Goal: Complete application form: Complete application form

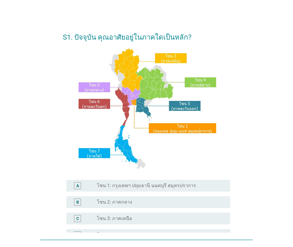
click at [193, 205] on div "radio_button_unchecked โซน 2: ภาคกลาง" at bounding box center [159, 202] width 124 height 6
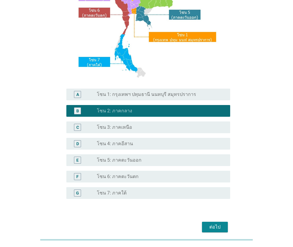
scroll to position [117, 0]
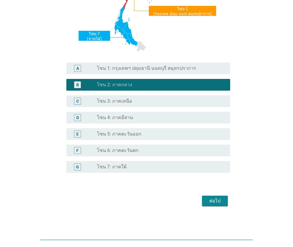
click at [216, 203] on div "ต่อไป" at bounding box center [214, 200] width 16 height 7
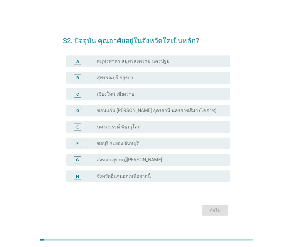
click at [123, 76] on label "สุพรรณบุรี อยุธยา" at bounding box center [115, 78] width 36 height 6
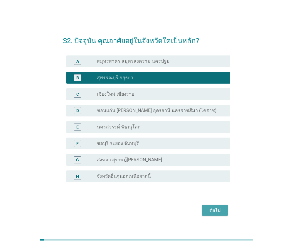
click at [218, 208] on div "ต่อไป" at bounding box center [214, 210] width 16 height 7
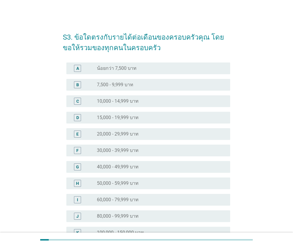
click at [130, 165] on label "40,000 - 49,999 บาท" at bounding box center [118, 167] width 42 height 6
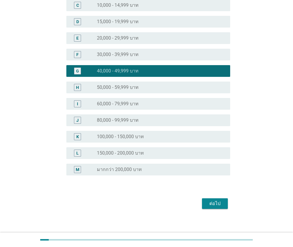
scroll to position [100, 0]
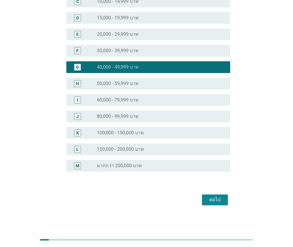
click at [214, 197] on div "ต่อไป" at bounding box center [214, 199] width 16 height 7
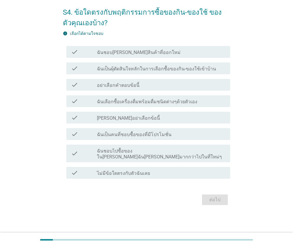
scroll to position [0, 0]
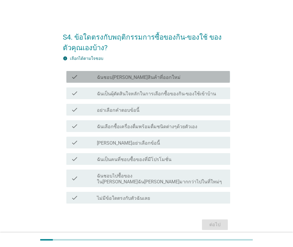
click at [128, 77] on label "ฉันชอบ[PERSON_NAME]สินค้าที่ออกใหม่" at bounding box center [139, 77] width 84 height 6
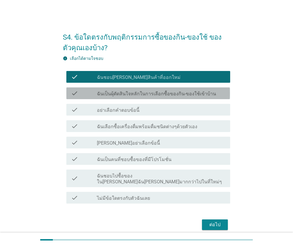
click at [111, 97] on div "check check_box_outline_blank ฉันเป็นผุ้ตัดสินใจหลักในการเลือกซื้อของกิน-ของใช้…" at bounding box center [147, 93] width 163 height 12
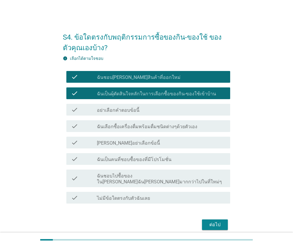
click at [119, 158] on label "ฉันเป็นคนที่ชอบซื้อของที่มีโปรโมชั่น" at bounding box center [134, 160] width 74 height 6
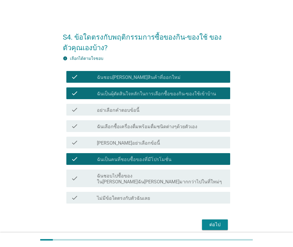
click at [116, 173] on label "ฉันชอบไปซื้อของใน[PERSON_NAME]ฉัน[PERSON_NAME]มากกว่าไปในที่ใหม่ๆ" at bounding box center [161, 179] width 128 height 12
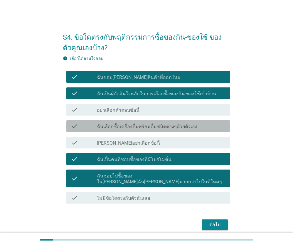
click at [155, 126] on label "ฉันเลือกซื้อเครื่องดื่มพร้อมดื่มชนิดต่างๆด้วยตัวเอง" at bounding box center [147, 127] width 100 height 6
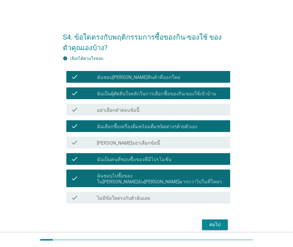
click at [215, 221] on div "ต่อไป" at bounding box center [214, 224] width 16 height 7
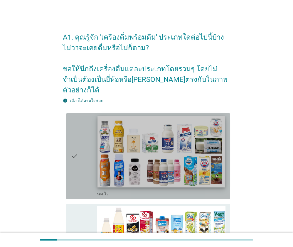
click at [164, 158] on img at bounding box center [160, 152] width 127 height 72
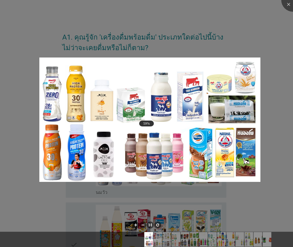
click at [244, 196] on div at bounding box center [146, 123] width 293 height 247
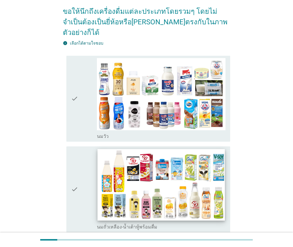
scroll to position [59, 0]
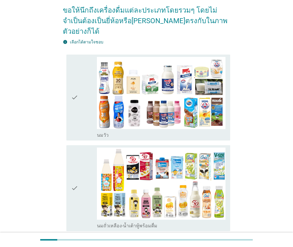
click at [80, 84] on div "check" at bounding box center [84, 97] width 26 height 81
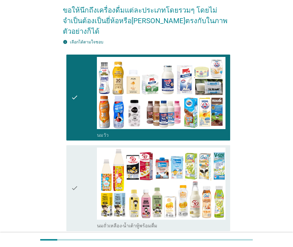
click at [78, 160] on icon "check" at bounding box center [74, 188] width 7 height 81
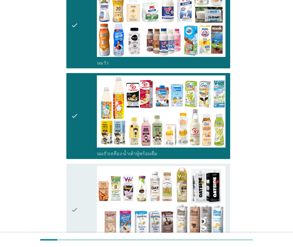
scroll to position [147, 0]
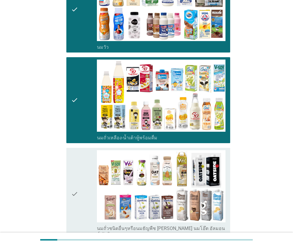
click at [77, 165] on icon "check" at bounding box center [74, 193] width 7 height 87
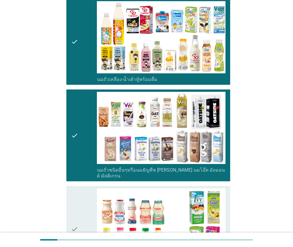
scroll to position [205, 0]
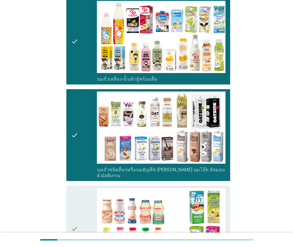
click at [74, 127] on icon "check" at bounding box center [74, 134] width 7 height 87
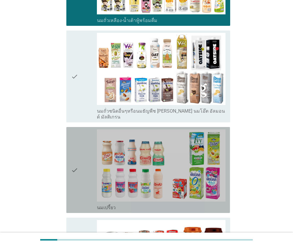
click at [77, 134] on icon "check" at bounding box center [74, 169] width 7 height 81
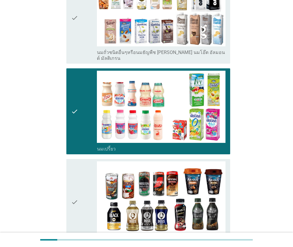
click at [72, 163] on icon "check" at bounding box center [74, 201] width 7 height 81
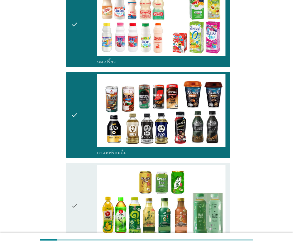
scroll to position [411, 0]
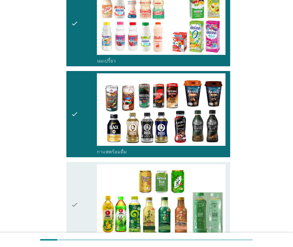
click at [72, 166] on icon "check" at bounding box center [74, 204] width 7 height 81
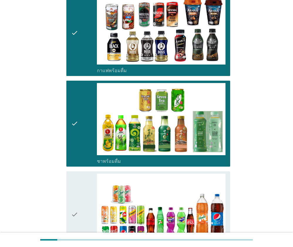
scroll to position [557, 0]
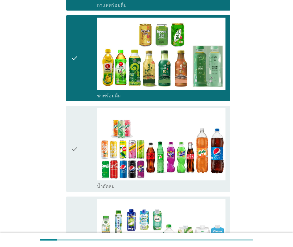
click at [72, 156] on icon "check" at bounding box center [74, 148] width 7 height 81
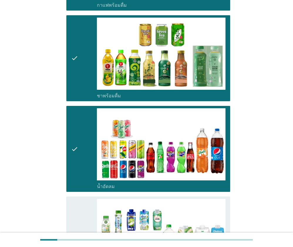
click at [74, 202] on icon "check" at bounding box center [74, 239] width 7 height 81
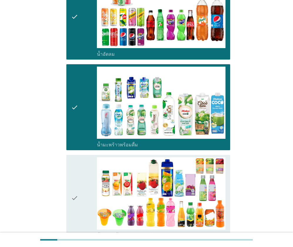
scroll to position [733, 0]
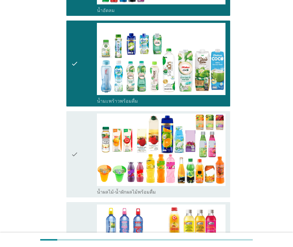
click at [71, 140] on div "check check_box_outline_blank น้ำผลไม้-น้ำผักผลไม้พร้อมดื่ม" at bounding box center [147, 154] width 163 height 86
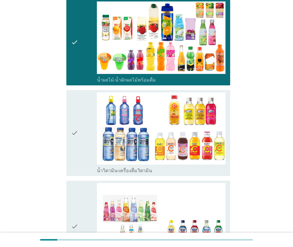
scroll to position [850, 0]
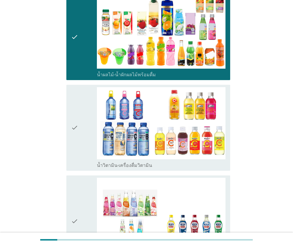
click at [74, 136] on icon "check" at bounding box center [74, 127] width 7 height 81
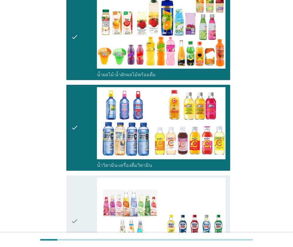
click at [74, 187] on icon "check" at bounding box center [74, 221] width 7 height 87
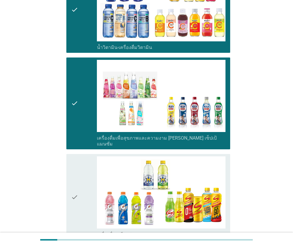
scroll to position [1026, 0]
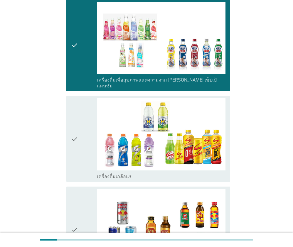
click at [79, 125] on div "check" at bounding box center [84, 138] width 26 height 81
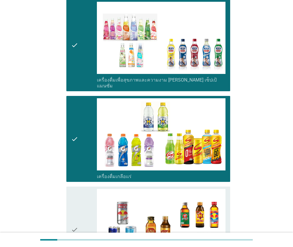
click at [77, 189] on icon "check" at bounding box center [74, 229] width 7 height 81
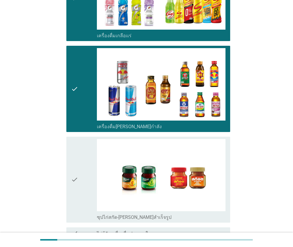
scroll to position [1173, 0]
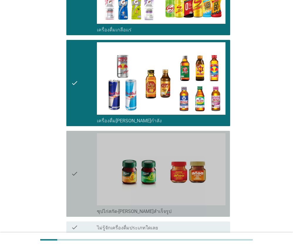
click at [79, 141] on div "check" at bounding box center [84, 173] width 26 height 81
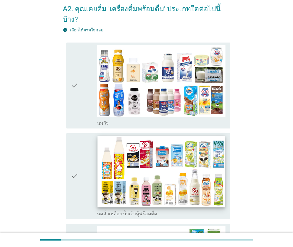
scroll to position [29, 0]
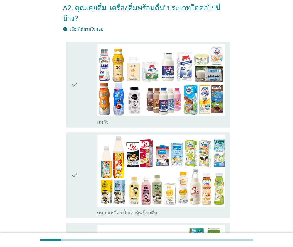
click at [76, 68] on icon "check" at bounding box center [74, 84] width 7 height 81
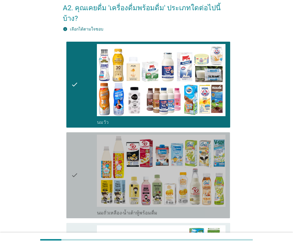
click at [73, 138] on icon "check" at bounding box center [74, 175] width 7 height 81
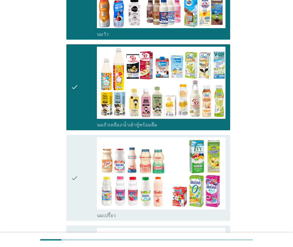
click at [75, 137] on icon "check" at bounding box center [74, 177] width 7 height 81
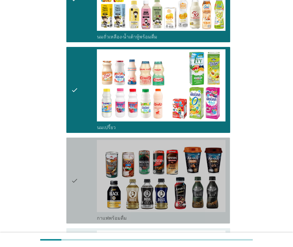
click at [75, 147] on icon "check" at bounding box center [74, 180] width 7 height 81
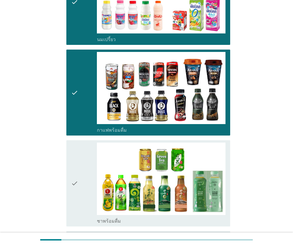
click at [77, 144] on icon "check" at bounding box center [74, 183] width 7 height 81
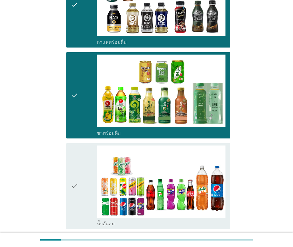
click at [78, 145] on div "check" at bounding box center [84, 185] width 26 height 81
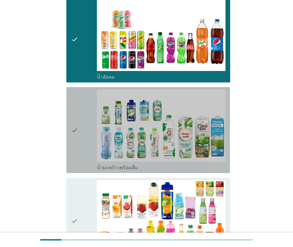
click at [85, 118] on div "check" at bounding box center [84, 129] width 26 height 81
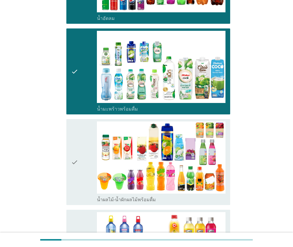
click at [78, 134] on div "check" at bounding box center [84, 161] width 26 height 81
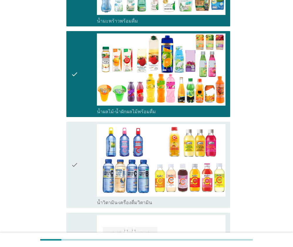
click at [79, 142] on div "check" at bounding box center [84, 164] width 26 height 81
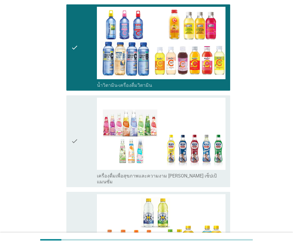
click at [79, 136] on div "check" at bounding box center [84, 141] width 26 height 87
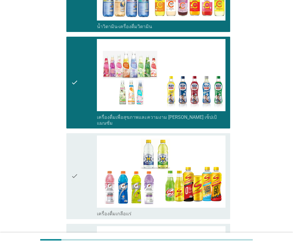
click at [79, 136] on div "check" at bounding box center [84, 175] width 26 height 81
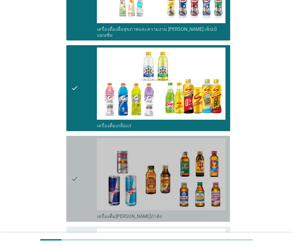
click at [79, 138] on div "check" at bounding box center [84, 178] width 26 height 81
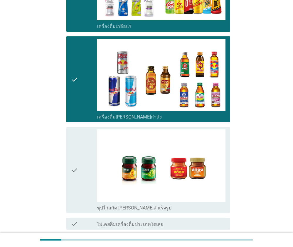
scroll to position [1056, 0]
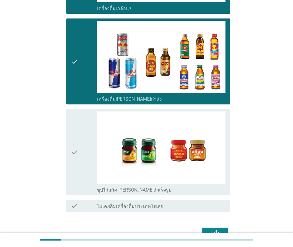
click at [79, 137] on div "check" at bounding box center [84, 151] width 26 height 81
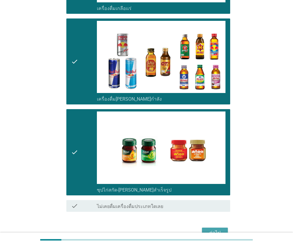
click at [211, 229] on div "ต่อไป" at bounding box center [214, 232] width 16 height 7
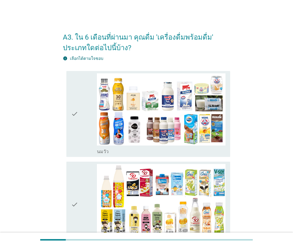
click at [74, 116] on icon "check" at bounding box center [74, 113] width 7 height 81
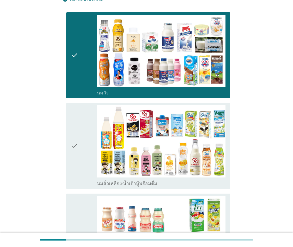
click at [78, 125] on div "check" at bounding box center [84, 145] width 26 height 81
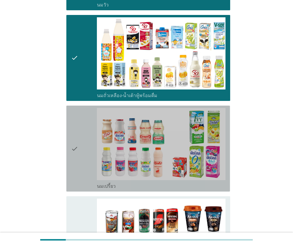
click at [78, 125] on div "check" at bounding box center [84, 148] width 26 height 81
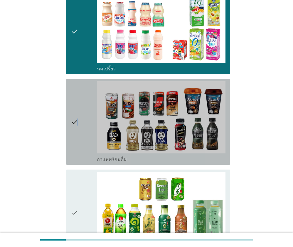
click at [77, 126] on icon "check" at bounding box center [74, 121] width 7 height 81
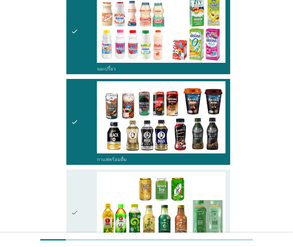
click at [77, 175] on icon "check" at bounding box center [74, 212] width 7 height 81
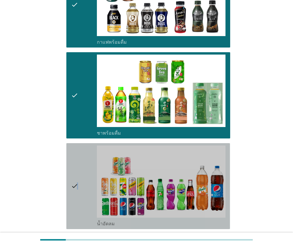
click at [77, 174] on icon "check" at bounding box center [74, 185] width 7 height 81
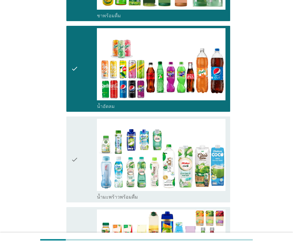
click at [77, 170] on icon "check" at bounding box center [74, 159] width 7 height 81
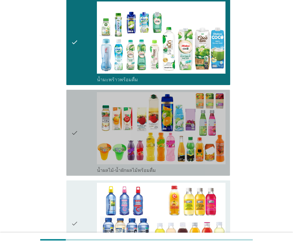
click at [77, 171] on icon "check" at bounding box center [74, 132] width 7 height 81
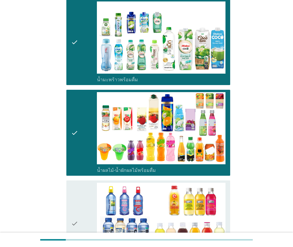
click at [73, 186] on icon "check" at bounding box center [74, 223] width 7 height 81
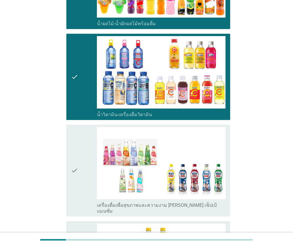
click at [74, 183] on icon "check" at bounding box center [74, 170] width 7 height 87
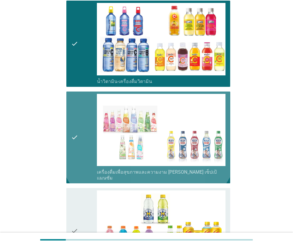
scroll to position [880, 0]
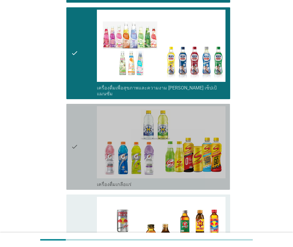
click at [74, 178] on icon "check" at bounding box center [74, 146] width 7 height 81
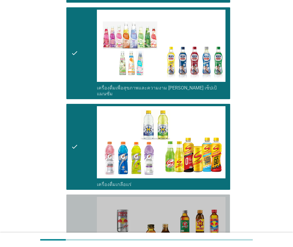
click at [76, 197] on icon "check" at bounding box center [74, 237] width 7 height 81
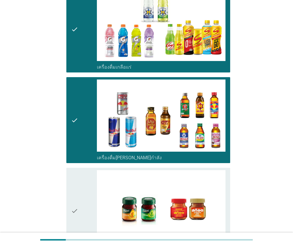
click at [77, 190] on icon "check" at bounding box center [74, 210] width 7 height 81
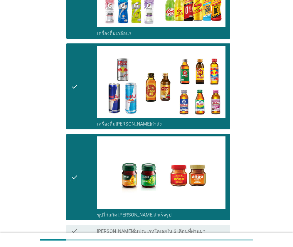
scroll to position [1081, 0]
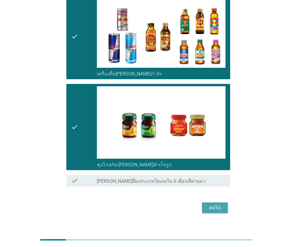
click at [218, 204] on div "ต่อไป" at bounding box center [214, 207] width 16 height 7
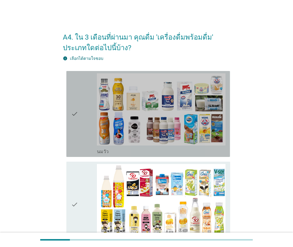
click at [76, 105] on icon "check" at bounding box center [74, 113] width 7 height 81
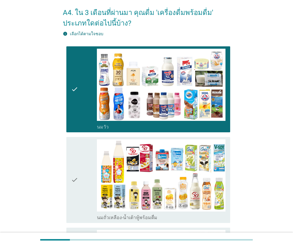
scroll to position [88, 0]
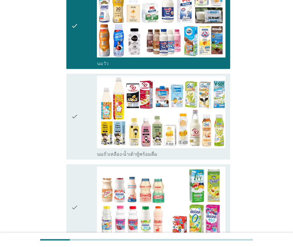
click at [83, 131] on div "check" at bounding box center [84, 116] width 26 height 81
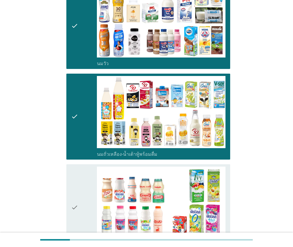
click at [81, 180] on div "check" at bounding box center [84, 207] width 26 height 81
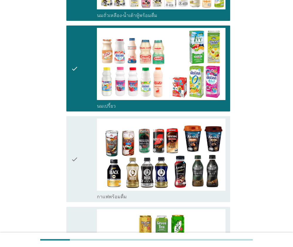
scroll to position [235, 0]
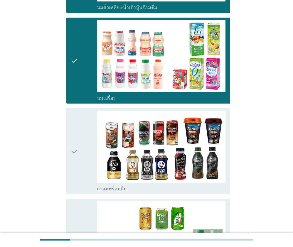
click at [81, 172] on div "check" at bounding box center [84, 151] width 26 height 81
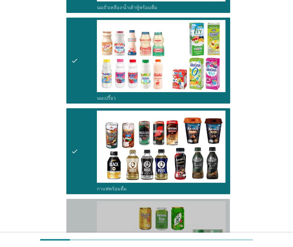
click at [74, 201] on icon "check" at bounding box center [74, 241] width 7 height 81
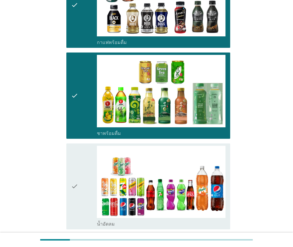
scroll to position [381, 0]
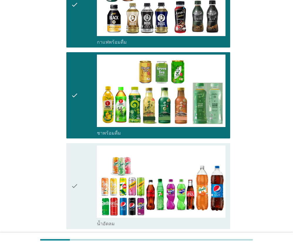
click at [87, 166] on div "check" at bounding box center [84, 185] width 26 height 81
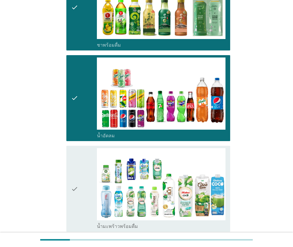
click at [83, 172] on div "check" at bounding box center [84, 188] width 26 height 81
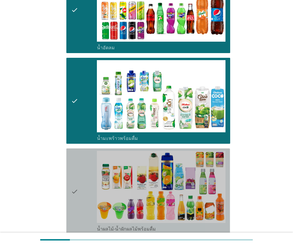
click at [82, 174] on div "check" at bounding box center [84, 191] width 26 height 81
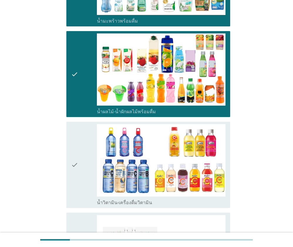
click at [82, 174] on div "check" at bounding box center [84, 164] width 26 height 81
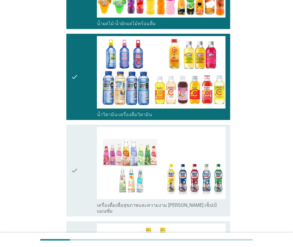
click at [82, 174] on div "check" at bounding box center [84, 170] width 26 height 87
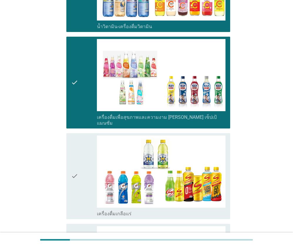
click at [82, 174] on div "check" at bounding box center [84, 175] width 26 height 81
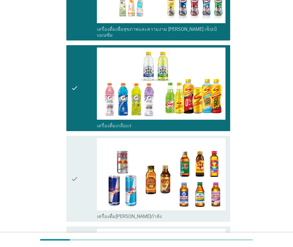
click at [82, 174] on div "check" at bounding box center [84, 178] width 26 height 81
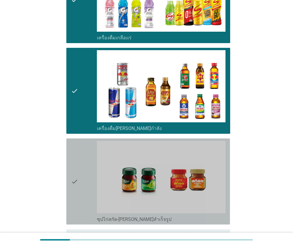
click at [82, 175] on div "check" at bounding box center [84, 181] width 26 height 81
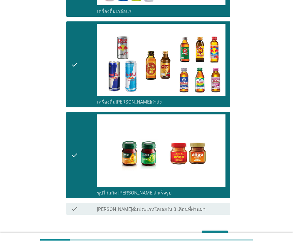
scroll to position [1081, 0]
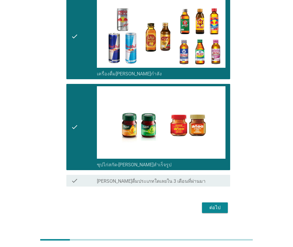
click at [217, 204] on div "ต่อไป" at bounding box center [214, 207] width 16 height 7
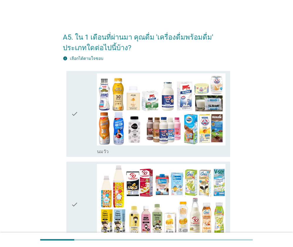
click at [83, 110] on div "check" at bounding box center [84, 113] width 26 height 81
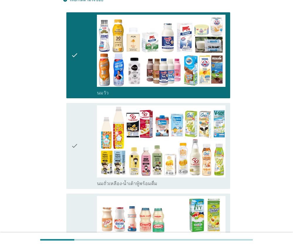
click at [86, 122] on div "check" at bounding box center [84, 145] width 26 height 81
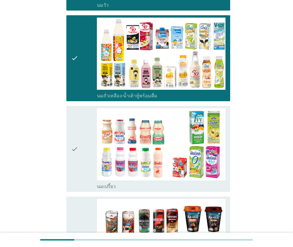
scroll to position [147, 0]
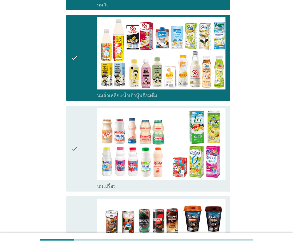
click at [79, 131] on div "check" at bounding box center [84, 148] width 26 height 81
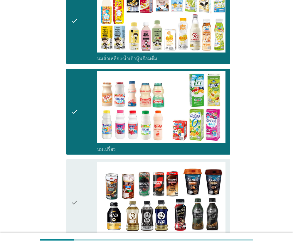
scroll to position [205, 0]
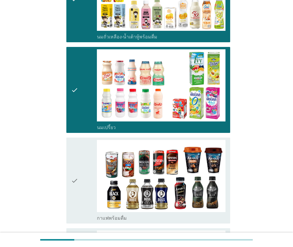
click at [79, 142] on div "check" at bounding box center [84, 180] width 26 height 81
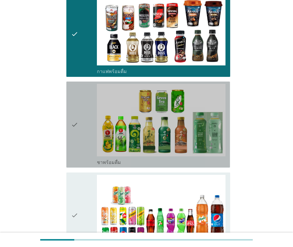
click at [84, 148] on div "check" at bounding box center [84, 124] width 26 height 81
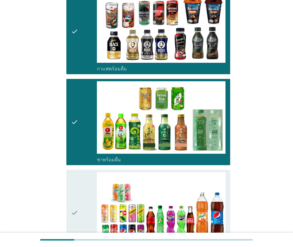
scroll to position [411, 0]
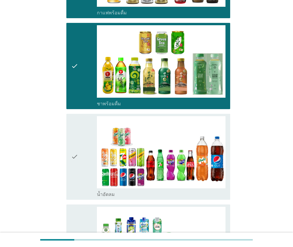
click at [82, 157] on div "check" at bounding box center [84, 156] width 26 height 81
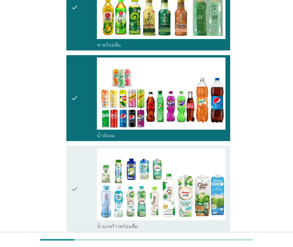
click at [84, 157] on div "check" at bounding box center [84, 188] width 26 height 81
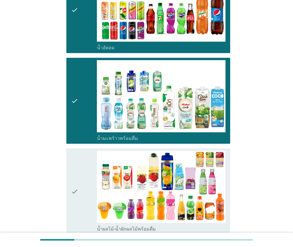
click at [84, 162] on div "check" at bounding box center [84, 191] width 26 height 81
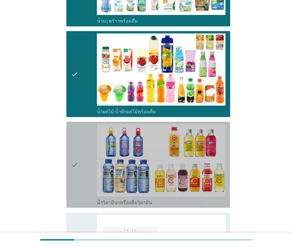
click at [88, 160] on div "check" at bounding box center [84, 164] width 26 height 81
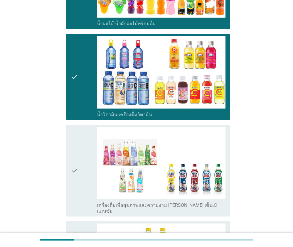
click at [86, 160] on div "check" at bounding box center [84, 170] width 26 height 87
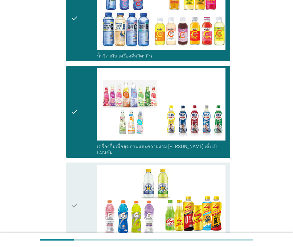
click at [85, 165] on div "check" at bounding box center [84, 205] width 26 height 81
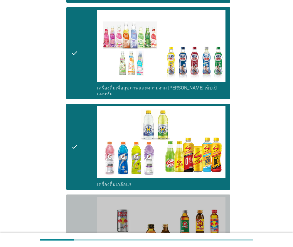
click at [85, 194] on div "check check_box_outline_blank เครื่องดื่ม[PERSON_NAME]กำลัง" at bounding box center [147, 237] width 163 height 86
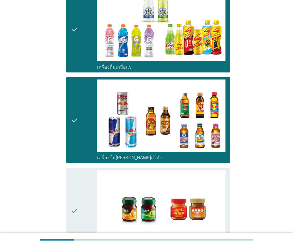
click at [85, 189] on div "check" at bounding box center [84, 210] width 26 height 81
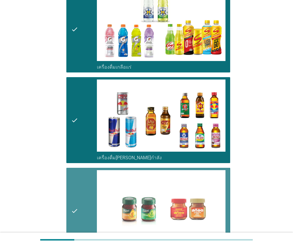
scroll to position [1081, 0]
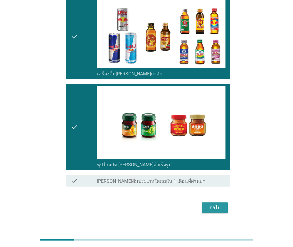
click at [221, 204] on div "ต่อไป" at bounding box center [214, 207] width 16 height 7
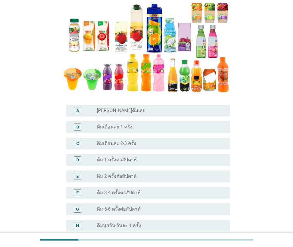
scroll to position [147, 0]
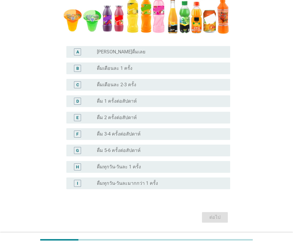
click at [123, 131] on div "radio_button_unchecked ดื่ม 3-4 ครั้งต่อสัปดาห์" at bounding box center [161, 134] width 128 height 7
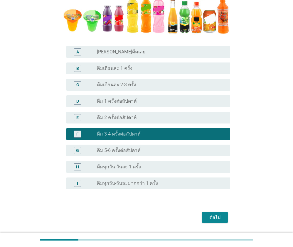
click at [218, 214] on div "ต่อไป" at bounding box center [214, 217] width 16 height 7
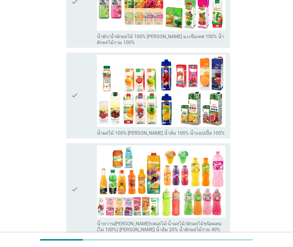
scroll to position [0, 0]
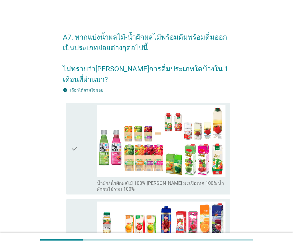
click at [87, 144] on div "check" at bounding box center [84, 148] width 26 height 87
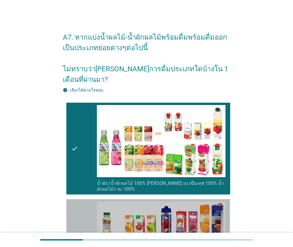
click at [87, 201] on div "check" at bounding box center [84, 241] width 26 height 81
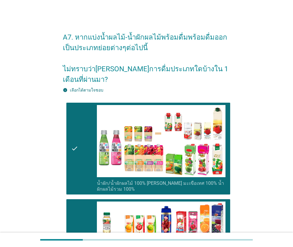
scroll to position [88, 0]
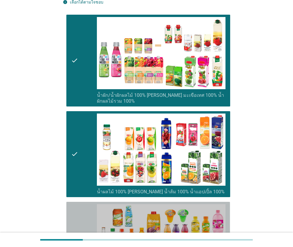
click at [84, 205] on div "check" at bounding box center [84, 247] width 26 height 87
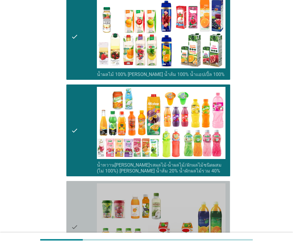
click at [82, 195] on div "check" at bounding box center [84, 226] width 26 height 87
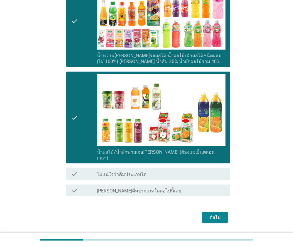
scroll to position [316, 0]
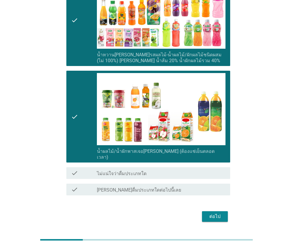
click at [213, 213] on div "ต่อไป" at bounding box center [214, 216] width 16 height 7
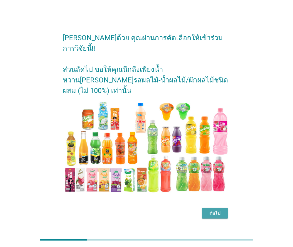
click at [207, 210] on div "ต่อไป" at bounding box center [214, 213] width 16 height 7
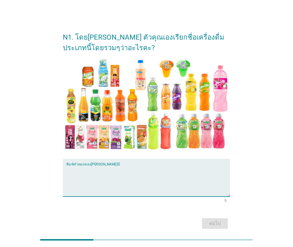
click at [109, 170] on textarea "พิมพ์คำตอบของคุณ ที่นี่" at bounding box center [147, 181] width 163 height 31
type textarea "น้ำผลไม้พร้อมดื่ม"
click at [215, 227] on button "ต่อไป" at bounding box center [215, 223] width 26 height 11
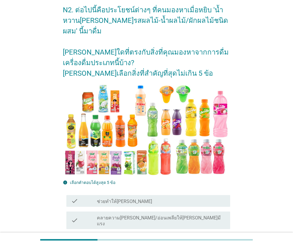
scroll to position [117, 0]
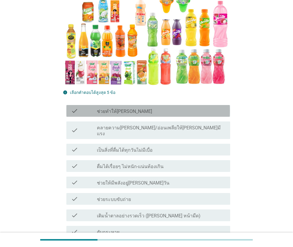
click at [94, 111] on div "check" at bounding box center [84, 110] width 26 height 7
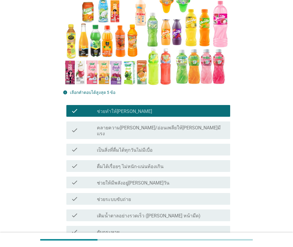
click at [125, 147] on label "เป็นสิ่งที่ดื่มได้ทุกวันไม่มีเบื่อ" at bounding box center [125, 150] width 56 height 6
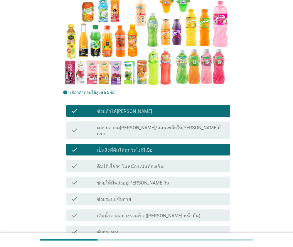
click at [129, 164] on label "ดื่มได้เรื่อยๆ ไม่หนัก-แน่นท้องเกิน" at bounding box center [130, 167] width 67 height 6
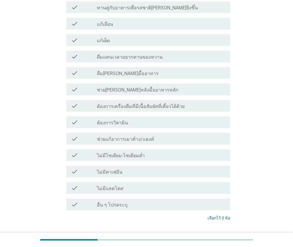
scroll to position [528, 0]
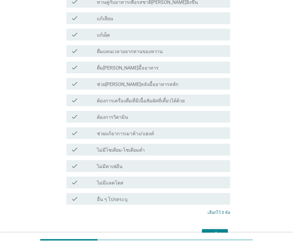
click at [211, 231] on div "ต่อไป" at bounding box center [214, 234] width 16 height 7
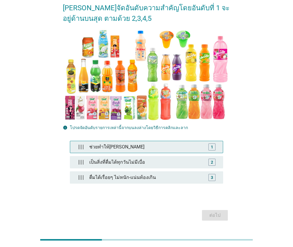
scroll to position [66, 0]
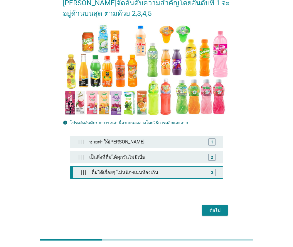
click at [147, 167] on div "ดื่มได้เรื่อยๆ ไม่หนัก-แน่นท้องเกิน" at bounding box center [147, 173] width 117 height 12
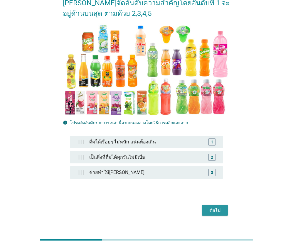
click at [219, 207] on div "ต่อไป" at bounding box center [214, 210] width 16 height 7
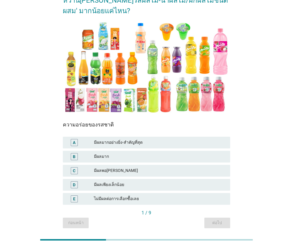
scroll to position [59, 0]
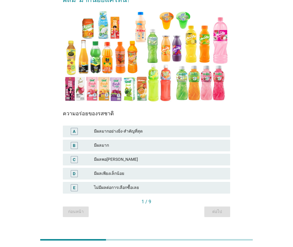
click at [76, 133] on div "A" at bounding box center [74, 131] width 7 height 7
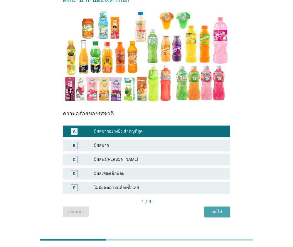
click at [208, 207] on button "ต่อไป" at bounding box center [217, 211] width 26 height 11
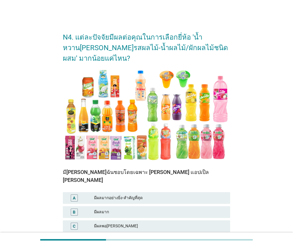
click at [139, 194] on div "A มีผลมากอย่างยิ่ง-สำคัญที่สุด" at bounding box center [146, 198] width 167 height 12
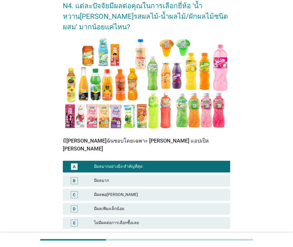
scroll to position [69, 0]
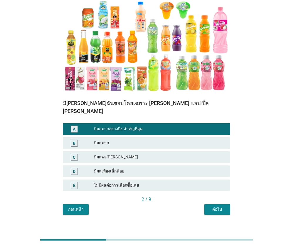
click at [220, 206] on div "ต่อไป" at bounding box center [217, 209] width 16 height 6
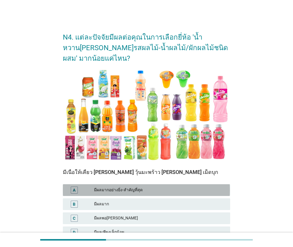
click at [169, 190] on div "มีผลมากอย่างยิ่ง-สำคัญที่สุด" at bounding box center [159, 190] width 131 height 7
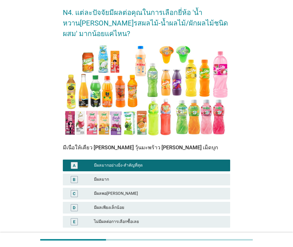
scroll to position [59, 0]
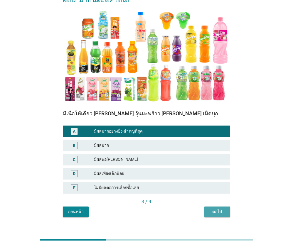
click at [226, 213] on button "ต่อไป" at bounding box center [217, 211] width 26 height 11
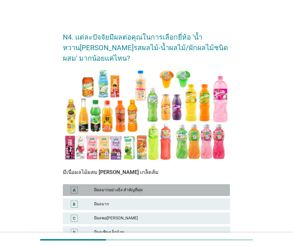
click at [174, 193] on div "มีผลมากอย่างยิ่ง-สำคัญที่สุด" at bounding box center [159, 190] width 131 height 7
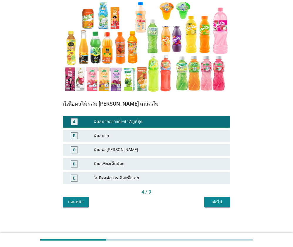
scroll to position [69, 0]
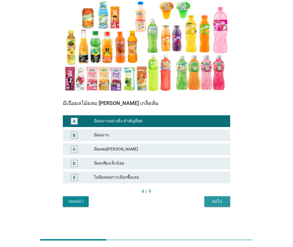
click at [219, 204] on div "ต่อไป" at bounding box center [217, 201] width 16 height 6
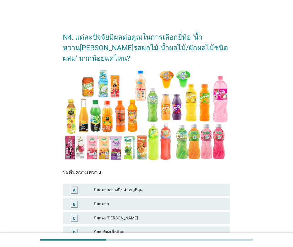
click at [149, 202] on div "มีผลมาก" at bounding box center [159, 204] width 131 height 7
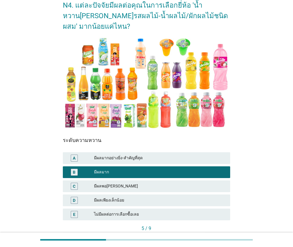
scroll to position [69, 0]
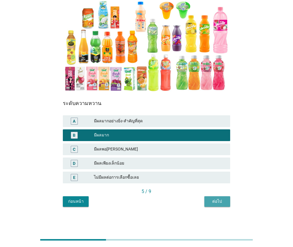
click at [212, 203] on div "ต่อไป" at bounding box center [217, 201] width 16 height 6
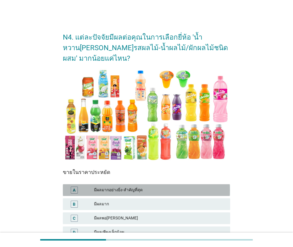
click at [150, 193] on div "มีผลมากอย่างยิ่ง-สำคัญที่สุด" at bounding box center [159, 190] width 131 height 7
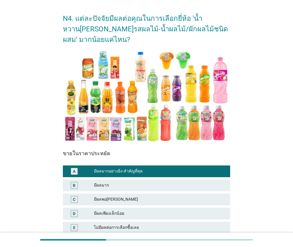
scroll to position [69, 0]
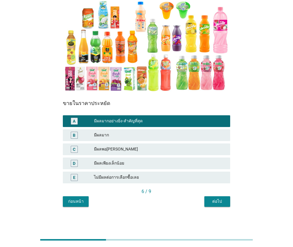
click at [223, 203] on div "ต่อไป" at bounding box center [217, 201] width 16 height 6
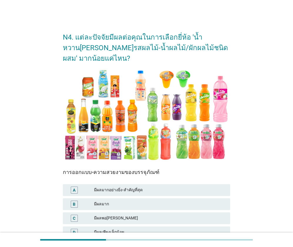
click at [166, 190] on div "มีผลมากอย่างยิ่ง-สำคัญที่สุด" at bounding box center [159, 190] width 131 height 7
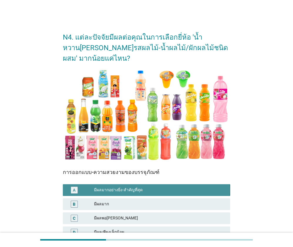
scroll to position [69, 0]
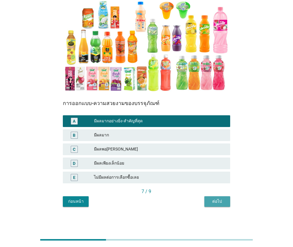
click at [206, 200] on button "ต่อไป" at bounding box center [217, 201] width 26 height 11
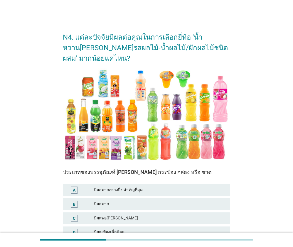
click at [185, 190] on div "มีผลมากอย่างยิ่ง-สำคัญที่สุด" at bounding box center [159, 190] width 131 height 7
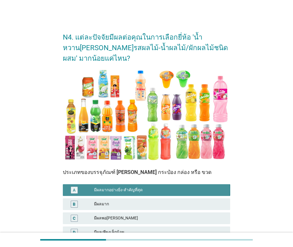
scroll to position [69, 0]
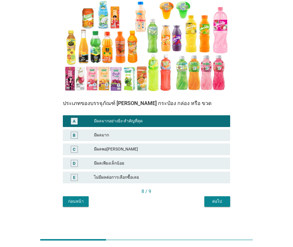
click at [210, 197] on button "ต่อไป" at bounding box center [217, 201] width 26 height 11
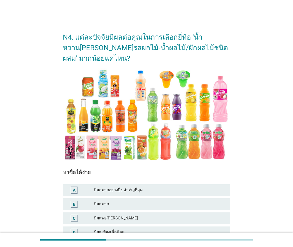
click at [149, 188] on div "มีผลมากอย่างยิ่ง-สำคัญที่สุด" at bounding box center [159, 190] width 131 height 7
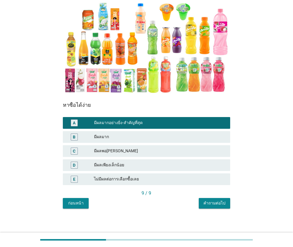
scroll to position [69, 0]
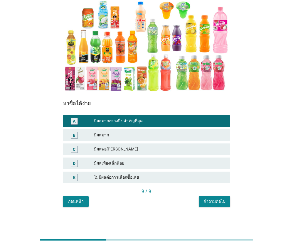
click at [209, 200] on div "คำถามต่อไป" at bounding box center [214, 201] width 22 height 6
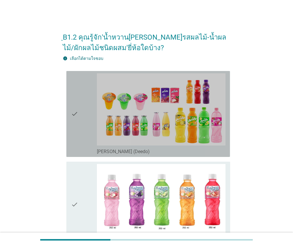
click at [85, 114] on div "check" at bounding box center [84, 113] width 26 height 81
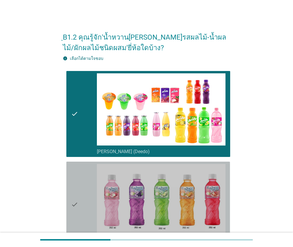
click at [93, 172] on div "check" at bounding box center [84, 204] width 26 height 81
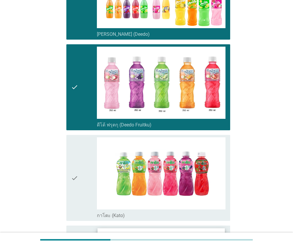
scroll to position [205, 0]
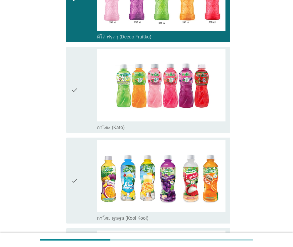
click at [83, 111] on div "check" at bounding box center [84, 89] width 26 height 81
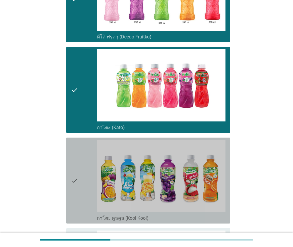
click at [83, 169] on div "check" at bounding box center [84, 180] width 26 height 81
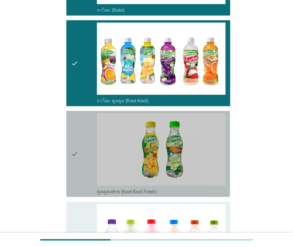
click at [80, 163] on div "check" at bounding box center [84, 153] width 26 height 81
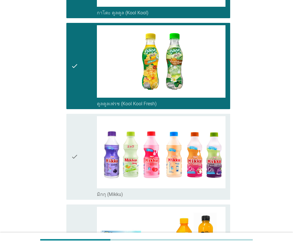
click at [79, 161] on div "check" at bounding box center [84, 156] width 26 height 81
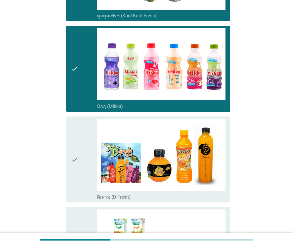
click at [82, 175] on div "check" at bounding box center [84, 159] width 26 height 81
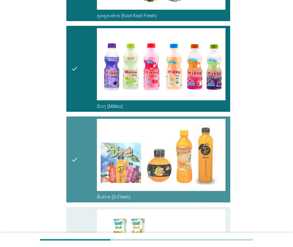
scroll to position [616, 0]
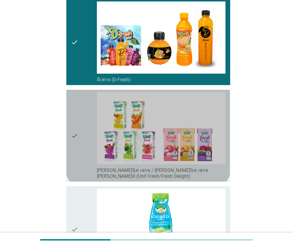
click at [79, 173] on div "check check_box_outline_blank [PERSON_NAME]นิฟ เฟรช / [PERSON_NAME]นิฟ เฟรช [PE…" at bounding box center [147, 136] width 163 height 92
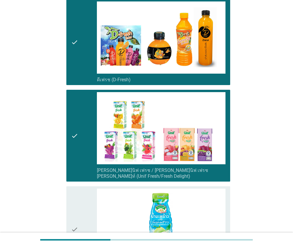
click at [80, 189] on div "check" at bounding box center [84, 229] width 26 height 81
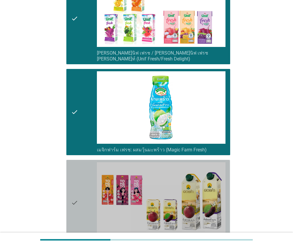
click at [80, 187] on div "check" at bounding box center [84, 202] width 26 height 81
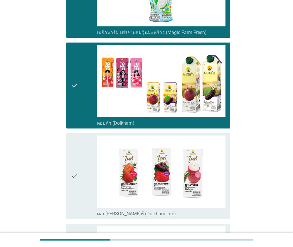
click at [79, 186] on div "check" at bounding box center [84, 175] width 26 height 81
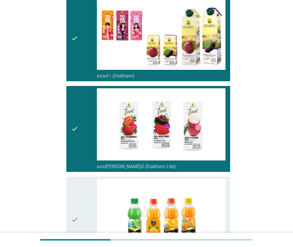
scroll to position [968, 0]
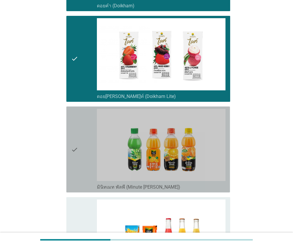
click at [77, 177] on icon "check" at bounding box center [74, 149] width 7 height 81
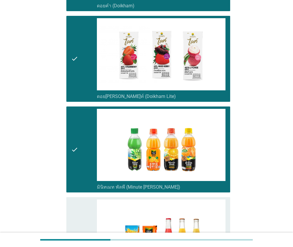
click at [86, 199] on div "check" at bounding box center [84, 239] width 26 height 81
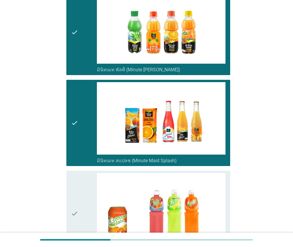
click at [81, 189] on div "check" at bounding box center [84, 213] width 26 height 81
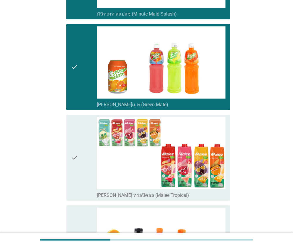
click at [81, 189] on div "check" at bounding box center [84, 157] width 26 height 81
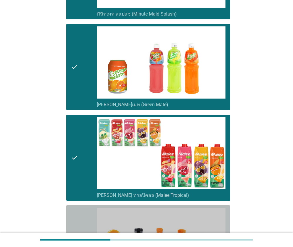
click at [80, 208] on div "check" at bounding box center [84, 248] width 26 height 81
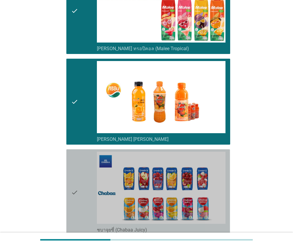
click at [81, 196] on div "check" at bounding box center [84, 192] width 26 height 81
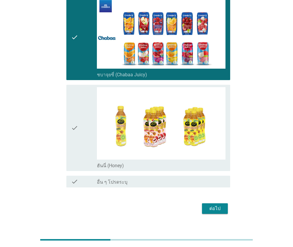
scroll to position [1534, 0]
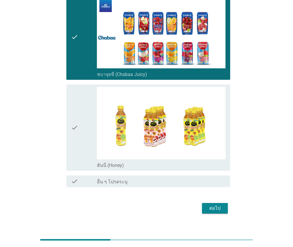
click at [76, 131] on icon "check" at bounding box center [74, 127] width 7 height 81
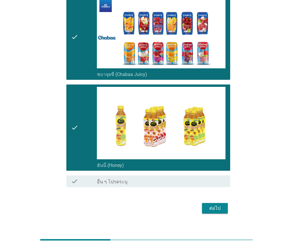
click at [210, 205] on div "ต่อไป" at bounding box center [214, 208] width 16 height 7
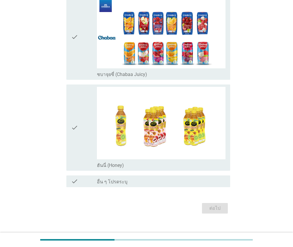
scroll to position [0, 0]
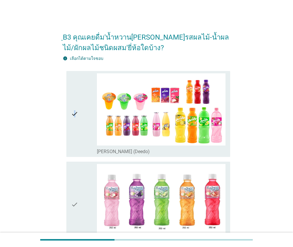
click at [74, 127] on icon "check" at bounding box center [74, 113] width 7 height 81
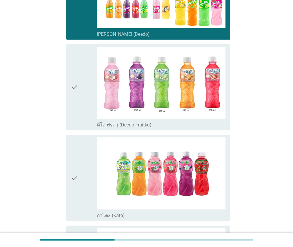
click at [76, 179] on icon "check" at bounding box center [74, 177] width 7 height 81
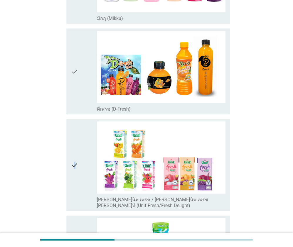
click at [74, 165] on icon "check" at bounding box center [74, 164] width 7 height 87
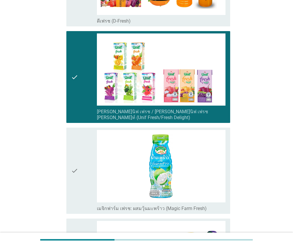
click at [72, 164] on icon "check" at bounding box center [74, 170] width 7 height 81
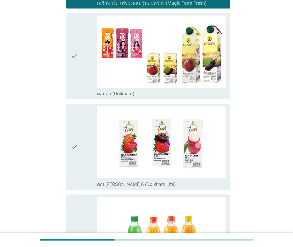
click at [71, 79] on icon "check" at bounding box center [74, 56] width 7 height 81
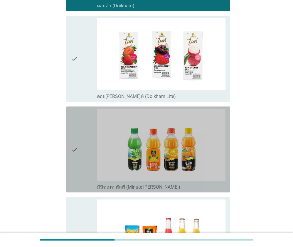
click at [79, 139] on div "check" at bounding box center [84, 149] width 26 height 81
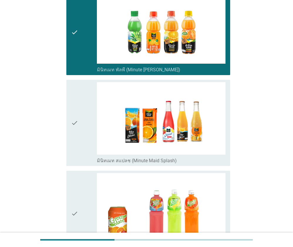
click at [77, 125] on icon "check" at bounding box center [74, 122] width 7 height 81
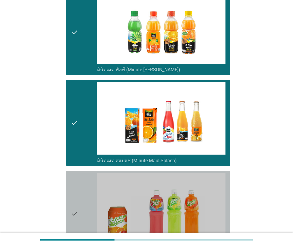
click at [85, 179] on div "check" at bounding box center [84, 213] width 26 height 81
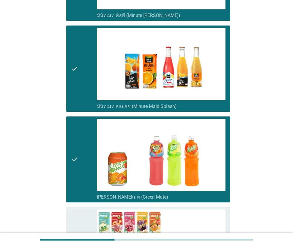
scroll to position [1202, 0]
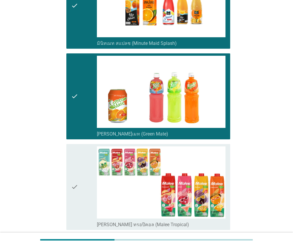
click at [83, 169] on div "check" at bounding box center [84, 186] width 26 height 81
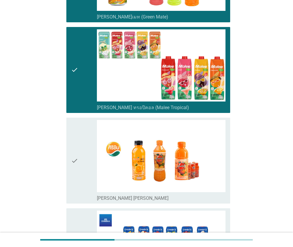
scroll to position [1320, 0]
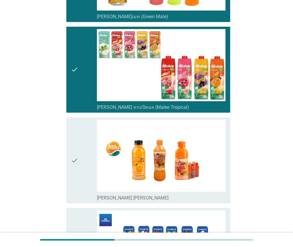
click at [84, 151] on div "check" at bounding box center [84, 160] width 26 height 81
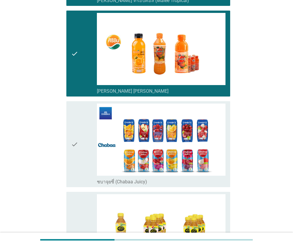
scroll to position [1437, 0]
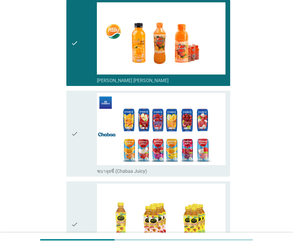
click at [79, 129] on div "check" at bounding box center [84, 133] width 26 height 81
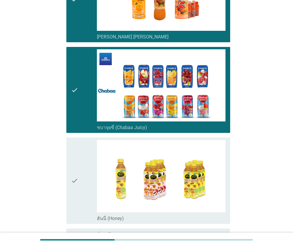
scroll to position [1525, 0]
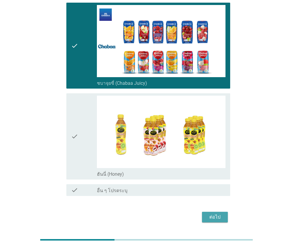
click at [209, 213] on div "ต่อไป" at bounding box center [214, 216] width 16 height 7
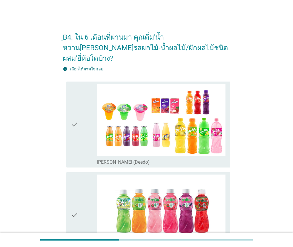
click at [66, 135] on div "check check_box_outline_blank [PERSON_NAME] (Deedo)" at bounding box center [147, 125] width 163 height 86
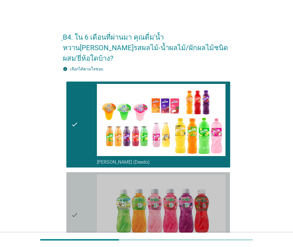
click at [78, 181] on div "check" at bounding box center [84, 214] width 26 height 81
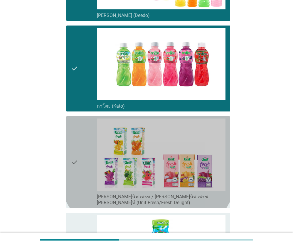
click at [79, 179] on div "check" at bounding box center [84, 161] width 26 height 87
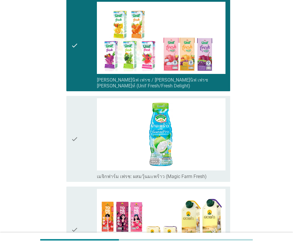
scroll to position [264, 0]
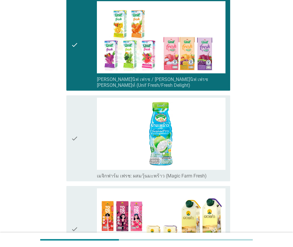
click at [80, 150] on div "check" at bounding box center [84, 138] width 26 height 81
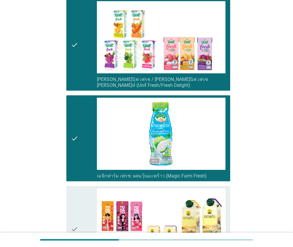
click at [79, 188] on div "check" at bounding box center [84, 228] width 26 height 81
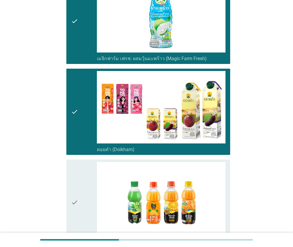
click at [79, 172] on div "check" at bounding box center [84, 202] width 26 height 81
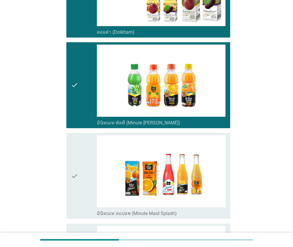
scroll to position [616, 0]
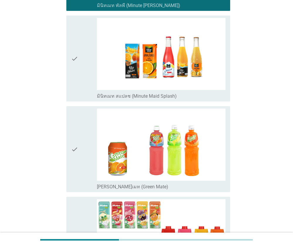
click at [77, 79] on icon "check" at bounding box center [74, 58] width 7 height 81
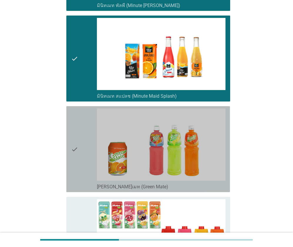
click at [82, 124] on div "check" at bounding box center [84, 149] width 26 height 81
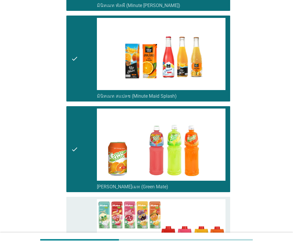
click at [82, 194] on div "check check_box [PERSON_NAME] ทรอปิคอล (Malee Tropical)" at bounding box center [146, 239] width 167 height 91
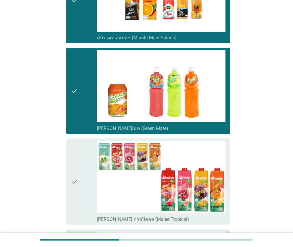
scroll to position [674, 0]
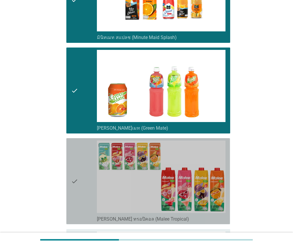
drag, startPoint x: 80, startPoint y: 166, endPoint x: 79, endPoint y: 188, distance: 22.0
click at [79, 166] on div "check" at bounding box center [84, 180] width 26 height 81
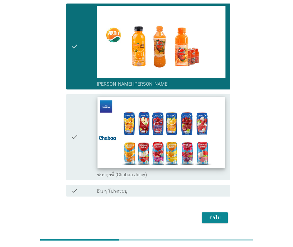
click at [120, 148] on img at bounding box center [160, 133] width 127 height 72
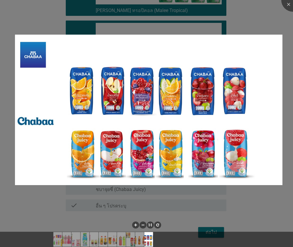
click at [68, 206] on div at bounding box center [146, 123] width 293 height 247
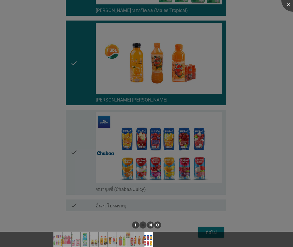
click at [73, 155] on div at bounding box center [146, 123] width 293 height 247
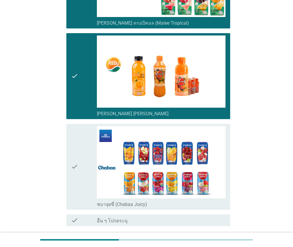
drag, startPoint x: 84, startPoint y: 151, endPoint x: 145, endPoint y: 221, distance: 92.9
click at [84, 152] on div "check" at bounding box center [84, 166] width 26 height 81
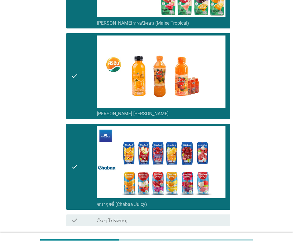
click at [217, 244] on div "ต่อไป" at bounding box center [214, 247] width 16 height 7
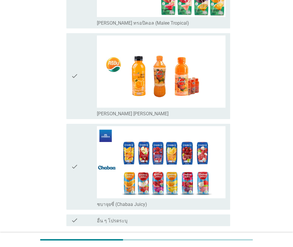
scroll to position [0, 0]
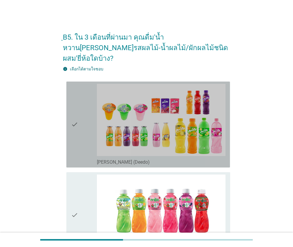
click at [71, 119] on div "check check_box_outline_blank [PERSON_NAME] (Deedo)" at bounding box center [147, 125] width 163 height 86
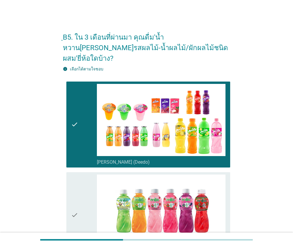
scroll to position [59, 0]
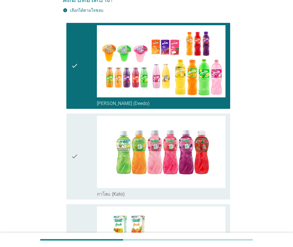
drag, startPoint x: 76, startPoint y: 138, endPoint x: 79, endPoint y: 151, distance: 12.6
click at [76, 139] on icon "check" at bounding box center [74, 156] width 7 height 81
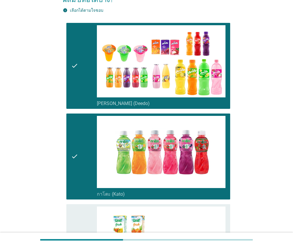
click at [84, 206] on div "check" at bounding box center [84, 249] width 26 height 87
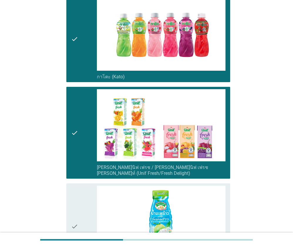
click at [82, 188] on div "check" at bounding box center [84, 226] width 26 height 81
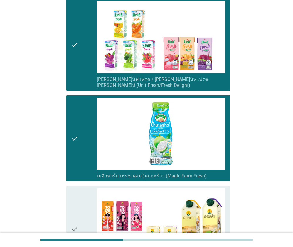
click at [84, 189] on div "check" at bounding box center [84, 228] width 26 height 81
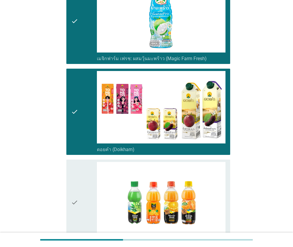
scroll to position [469, 0]
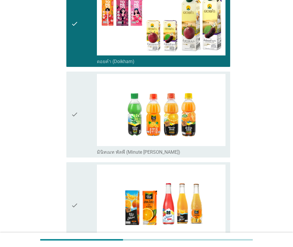
click at [83, 179] on div "check" at bounding box center [84, 205] width 26 height 81
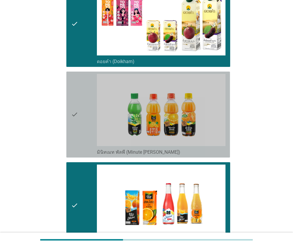
click at [81, 137] on div "check" at bounding box center [84, 114] width 26 height 81
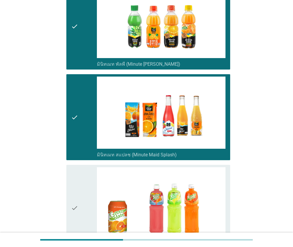
scroll to position [645, 0]
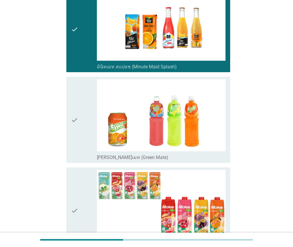
click at [82, 147] on div "check check_box [PERSON_NAME]เมท (Green Mate)" at bounding box center [146, 119] width 167 height 91
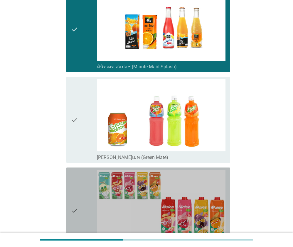
click at [87, 176] on div "check" at bounding box center [84, 210] width 26 height 81
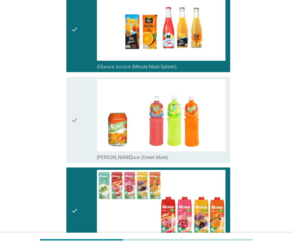
click at [77, 128] on icon "check" at bounding box center [74, 119] width 7 height 81
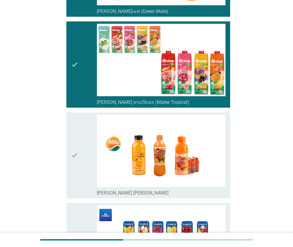
scroll to position [850, 0]
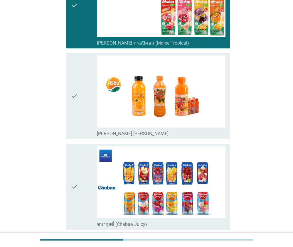
click at [74, 110] on icon "check" at bounding box center [74, 95] width 7 height 81
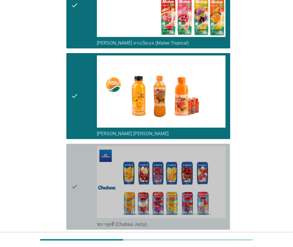
click at [80, 154] on div "check" at bounding box center [84, 186] width 26 height 81
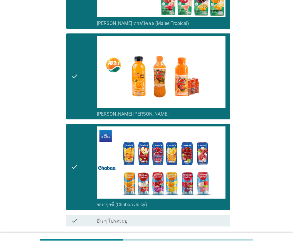
scroll to position [900, 0]
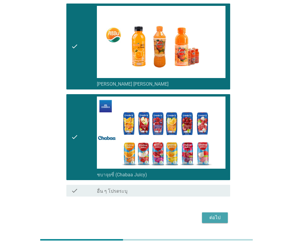
click at [214, 212] on button "ต่อไป" at bounding box center [215, 217] width 26 height 11
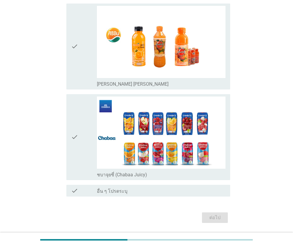
scroll to position [0, 0]
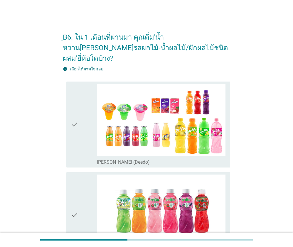
click at [88, 132] on div "check" at bounding box center [84, 124] width 26 height 81
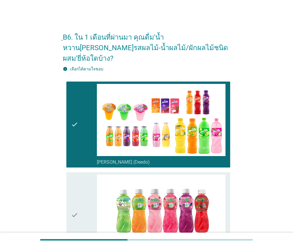
click at [91, 187] on div "check" at bounding box center [84, 214] width 26 height 81
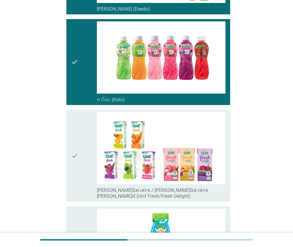
scroll to position [205, 0]
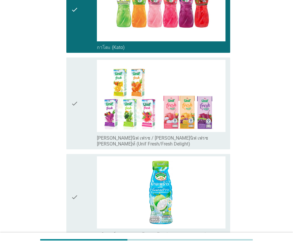
click at [84, 121] on div "check" at bounding box center [84, 103] width 26 height 87
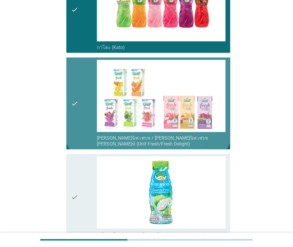
click at [81, 165] on div "check" at bounding box center [84, 196] width 26 height 81
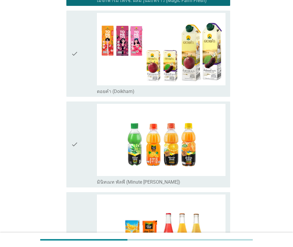
scroll to position [440, 0]
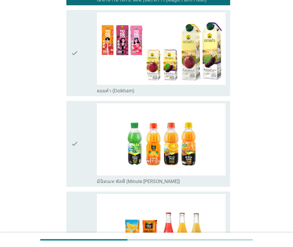
click at [82, 73] on div "check" at bounding box center [84, 52] width 26 height 81
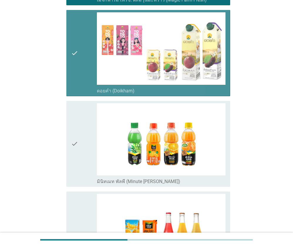
click at [87, 106] on div "check" at bounding box center [84, 143] width 26 height 81
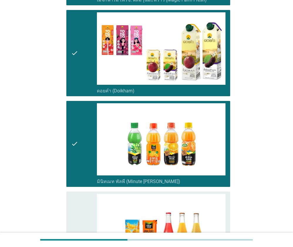
click at [82, 194] on div "check" at bounding box center [84, 234] width 26 height 81
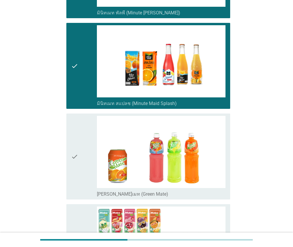
scroll to position [645, 0]
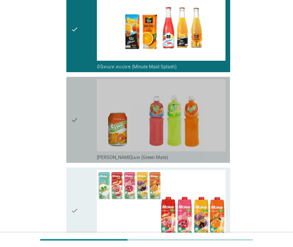
click at [83, 140] on div "check" at bounding box center [84, 119] width 26 height 81
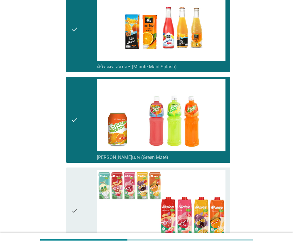
click at [84, 180] on div "check" at bounding box center [84, 210] width 26 height 81
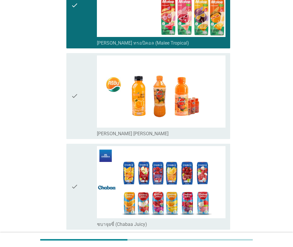
click at [80, 109] on div "check" at bounding box center [84, 95] width 26 height 81
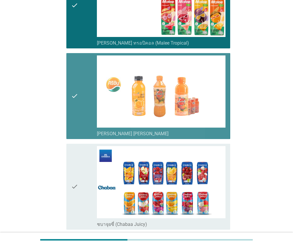
click at [79, 150] on div "check" at bounding box center [84, 186] width 26 height 81
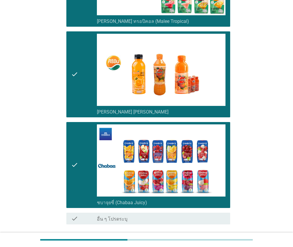
scroll to position [900, 0]
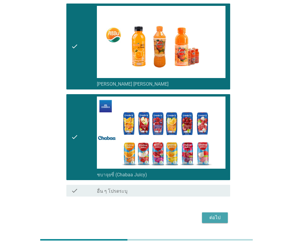
click at [215, 212] on button "ต่อไป" at bounding box center [215, 217] width 26 height 11
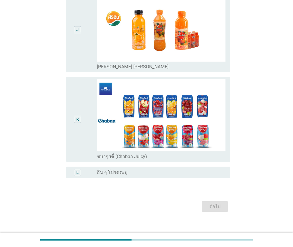
scroll to position [0, 0]
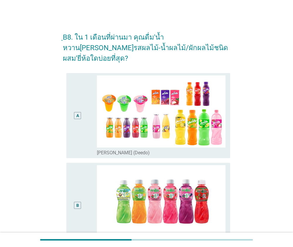
click at [74, 112] on div "A" at bounding box center [77, 115] width 7 height 7
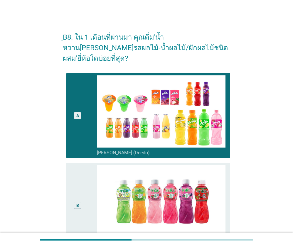
click at [77, 165] on div "B" at bounding box center [77, 205] width 13 height 80
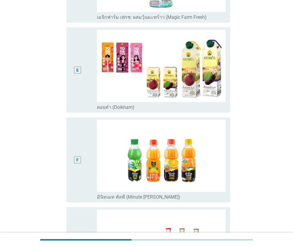
scroll to position [499, 0]
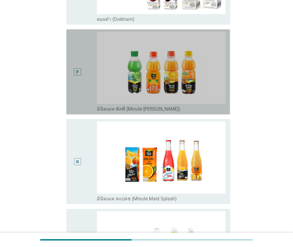
click at [70, 61] on div "F radio_button_unchecked มินิทเมท พัลพี (Minute [PERSON_NAME])" at bounding box center [147, 71] width 163 height 85
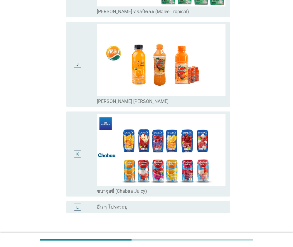
scroll to position [890, 0]
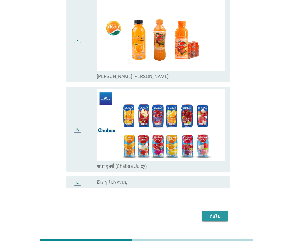
click at [207, 213] on div "ต่อไป" at bounding box center [214, 216] width 16 height 7
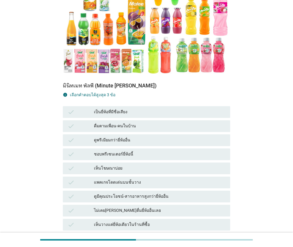
scroll to position [117, 0]
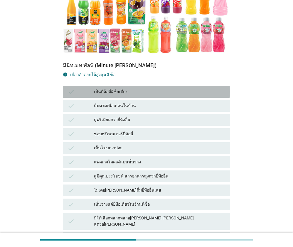
click at [122, 88] on div "เป็นยี่ห้อที่มีชื่อเสียง" at bounding box center [159, 91] width 131 height 7
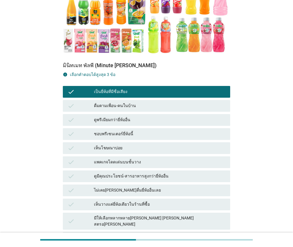
click at [128, 131] on div "ชอบพรีเซนเตอร์ยี่ห้อนี้" at bounding box center [159, 134] width 131 height 7
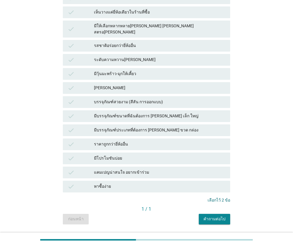
scroll to position [311, 0]
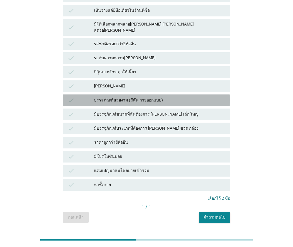
click at [108, 97] on div "บรรจุภัณฑ์สวยงาม (สีสัน การออกแบบ)" at bounding box center [159, 100] width 131 height 7
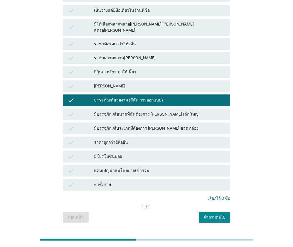
click at [222, 214] on div "คำถามต่อไป" at bounding box center [214, 217] width 22 height 6
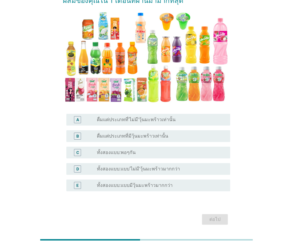
scroll to position [59, 0]
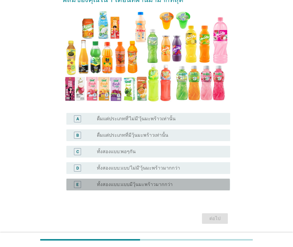
click at [113, 184] on label "ทั้งสองแบบ:แบบมีวุ้นมะพร้าวมากกว่า" at bounding box center [135, 185] width 76 height 6
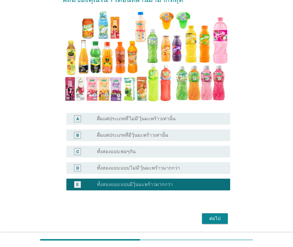
click at [134, 152] on label "ทั้งสองแบบ:พอๆกัน" at bounding box center [116, 152] width 39 height 6
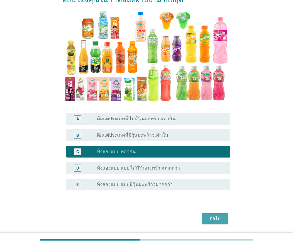
click at [213, 221] on div "ต่อไป" at bounding box center [214, 218] width 16 height 7
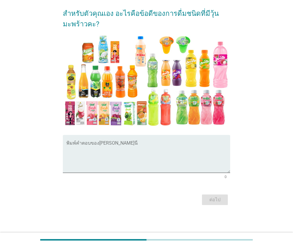
scroll to position [0, 0]
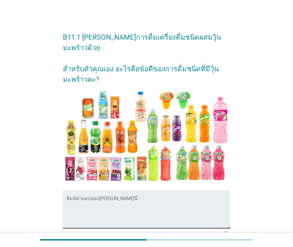
click at [128, 197] on textarea "พิมพ์คำตอบของคุณ ที่นี่" at bounding box center [147, 212] width 163 height 31
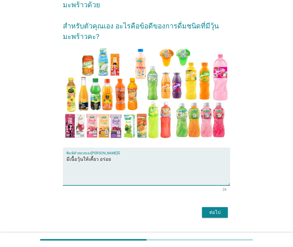
scroll to position [45, 0]
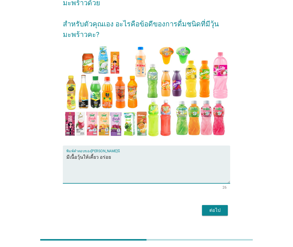
type textarea "มีเนื้อวุ้นให้เคี้ยว อร่อย"
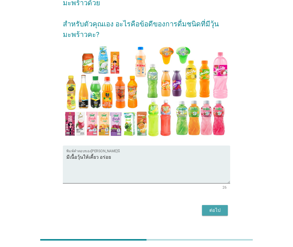
click at [219, 207] on div "ต่อไป" at bounding box center [214, 210] width 16 height 7
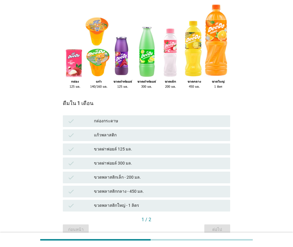
scroll to position [59, 0]
click at [131, 174] on div "ขวดพลาสติกเล็ก - 200 มล." at bounding box center [159, 177] width 131 height 7
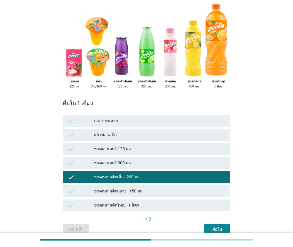
click at [129, 145] on div "ขวดฝาฟอยล์ 125 มล." at bounding box center [159, 148] width 131 height 7
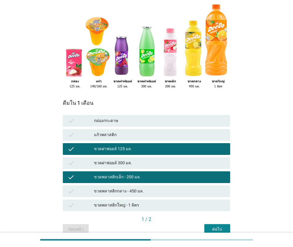
click at [221, 226] on div "ต่อไป" at bounding box center [217, 229] width 16 height 6
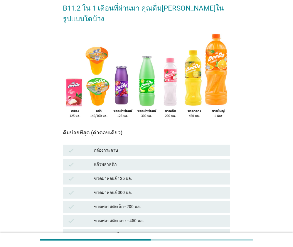
scroll to position [29, 0]
click at [135, 203] on div "ขวดพลาสติกเล็ก - 200 มล." at bounding box center [159, 206] width 131 height 7
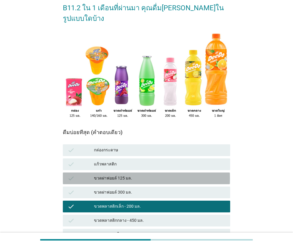
click at [134, 175] on div "ขวดฝาฟอยล์ 125 มล." at bounding box center [159, 178] width 131 height 7
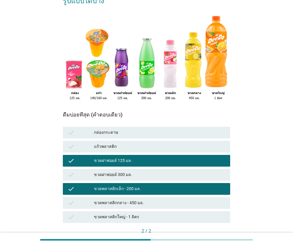
scroll to position [76, 0]
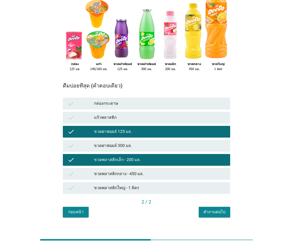
click at [216, 209] on div "คำถามต่อไป" at bounding box center [214, 212] width 22 height 6
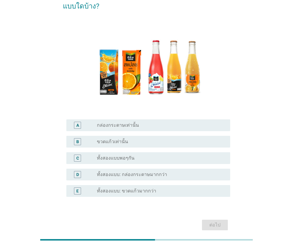
scroll to position [59, 0]
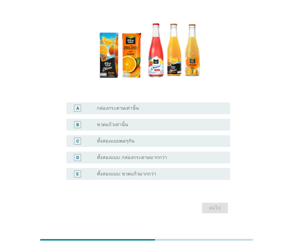
click at [126, 129] on div "B radio_button_unchecked ขวดแก้วเท่านั้น" at bounding box center [147, 125] width 163 height 12
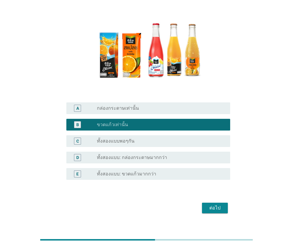
click at [216, 208] on div "ต่อไป" at bounding box center [214, 207] width 16 height 7
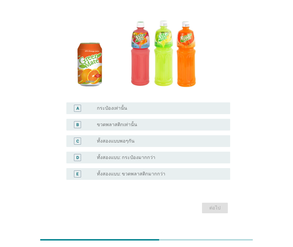
click at [118, 126] on label "ขวดพลาสติกเท่านั้น" at bounding box center [117, 125] width 40 height 6
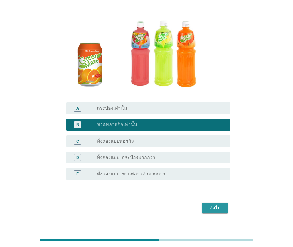
click at [218, 208] on div "ต่อไป" at bounding box center [214, 207] width 16 height 7
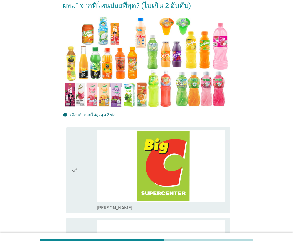
scroll to position [0, 0]
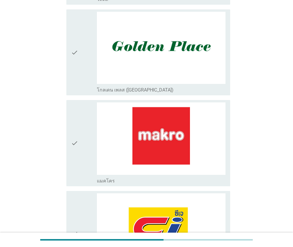
click at [84, 147] on div "check" at bounding box center [84, 142] width 26 height 81
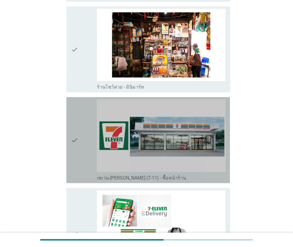
click at [80, 137] on div "check" at bounding box center [84, 139] width 26 height 81
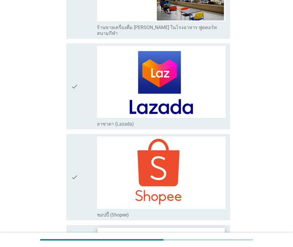
scroll to position [1669, 0]
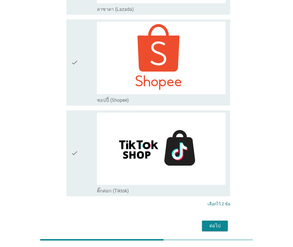
click at [209, 222] on div "ต่อไป" at bounding box center [214, 225] width 16 height 7
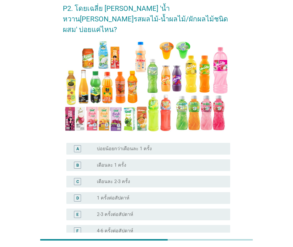
scroll to position [29, 0]
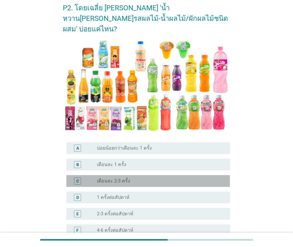
click at [133, 178] on div "radio_button_unchecked เดือนละ 2-3 ครั้ง" at bounding box center [159, 181] width 124 height 6
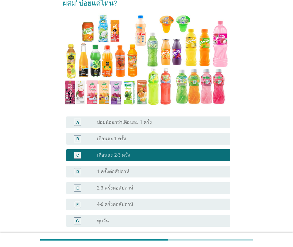
scroll to position [100, 0]
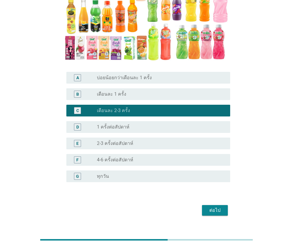
click at [214, 207] on div "ต่อไป" at bounding box center [214, 210] width 16 height 7
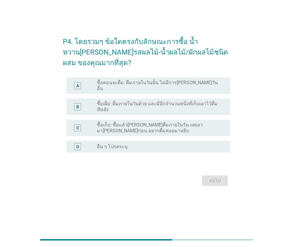
scroll to position [0, 0]
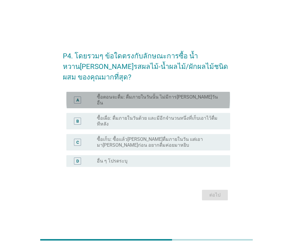
click at [109, 103] on div "radio_button_unchecked ซื้อตอนจะดื่ม: ดื่มภายในวันนั้น ไม่มีการ[PERSON_NAME]วัน…" at bounding box center [161, 100] width 128 height 12
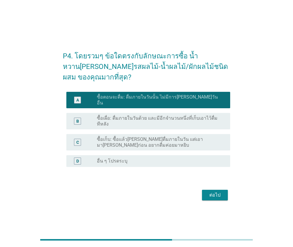
click at [176, 119] on label "ซื้อเผื่อ: ดื่มภายในวันด้วย และมีอีกจำนวนหนึ่งที่เก็บเอาไว้ดื่มทีหลัง" at bounding box center [159, 121] width 124 height 12
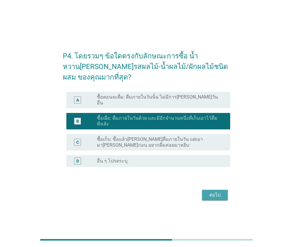
click at [210, 191] on div "ต่อไป" at bounding box center [214, 194] width 16 height 7
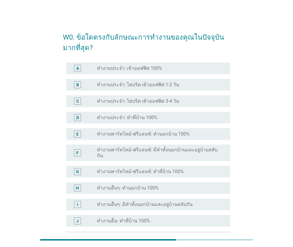
click at [132, 70] on label "ทำงานประจำ: เข้าออฟฟิส 100%" at bounding box center [129, 68] width 65 height 6
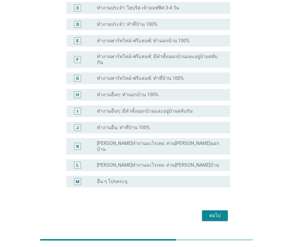
scroll to position [100, 0]
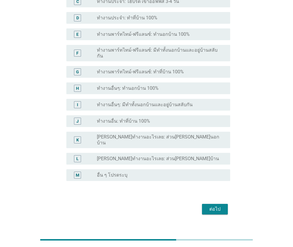
click at [215, 206] on div "ต่อไป" at bounding box center [214, 209] width 16 height 7
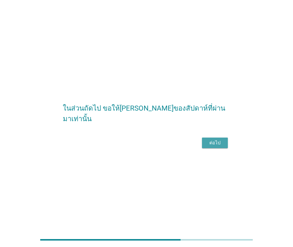
click at [217, 146] on div "ต่อไป" at bounding box center [214, 142] width 16 height 7
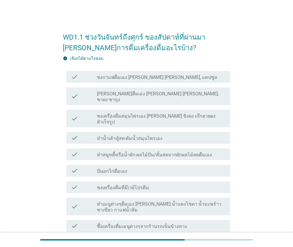
click at [111, 82] on div "check check_box_outline_blank ชงกาแฟดื่มเอง [PERSON_NAME] [PERSON_NAME], แคปซูล" at bounding box center [147, 77] width 163 height 12
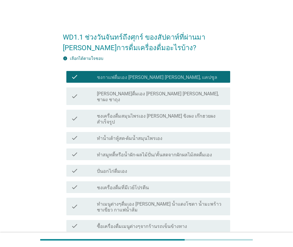
click at [110, 94] on label "[PERSON_NAME]ดื่มเอง [PERSON_NAME] [PERSON_NAME], ชาผง ชาถุง" at bounding box center [161, 97] width 128 height 12
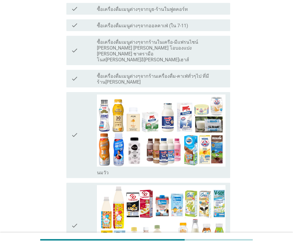
scroll to position [235, 0]
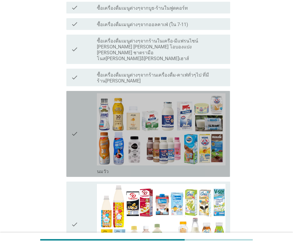
click at [75, 107] on icon "check" at bounding box center [74, 133] width 7 height 81
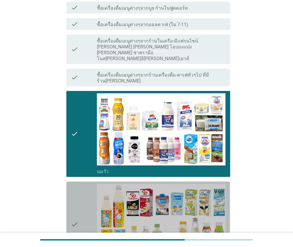
click at [82, 184] on div "check" at bounding box center [84, 224] width 26 height 81
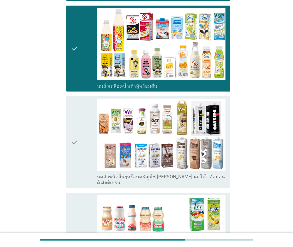
click at [84, 145] on div "check check_box_outline_blank นมถั่วชนิดอื่นๆหรือนมธัญพืช [PERSON_NAME] นมโอ๊ต …" at bounding box center [147, 142] width 163 height 92
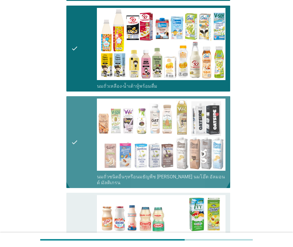
click at [83, 195] on div "check" at bounding box center [84, 235] width 26 height 81
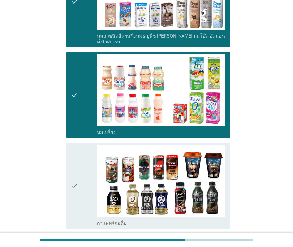
scroll to position [616, 0]
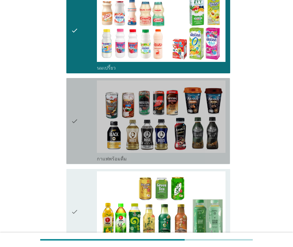
drag, startPoint x: 72, startPoint y: 93, endPoint x: 76, endPoint y: 106, distance: 13.5
click at [72, 94] on icon "check" at bounding box center [74, 120] width 7 height 81
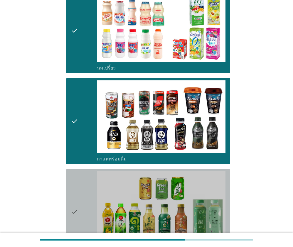
drag, startPoint x: 80, startPoint y: 139, endPoint x: 81, endPoint y: 143, distance: 3.6
click at [80, 171] on div "check" at bounding box center [84, 211] width 26 height 81
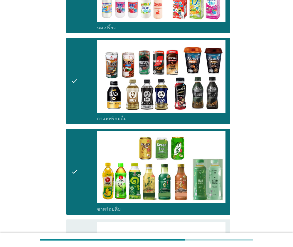
scroll to position [733, 0]
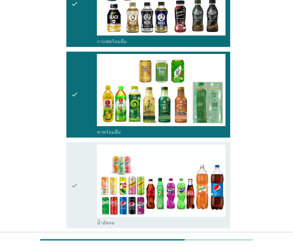
click at [82, 145] on div "check" at bounding box center [84, 185] width 26 height 81
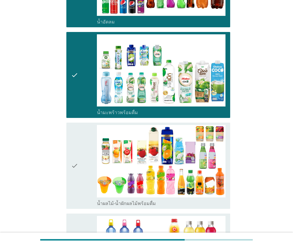
scroll to position [997, 0]
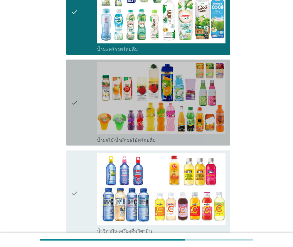
click at [82, 67] on div "check" at bounding box center [84, 102] width 26 height 81
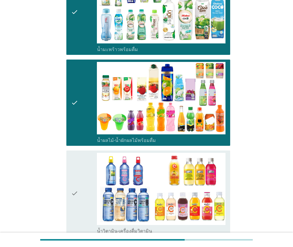
click at [86, 153] on div "check" at bounding box center [84, 193] width 26 height 81
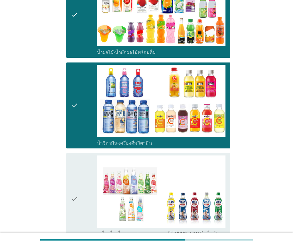
click at [87, 155] on div "check" at bounding box center [84, 198] width 26 height 87
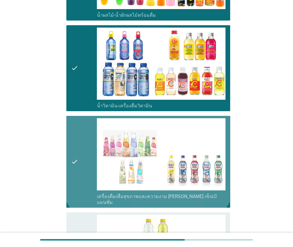
scroll to position [1202, 0]
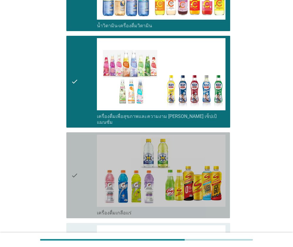
click at [86, 135] on div "check" at bounding box center [84, 175] width 26 height 81
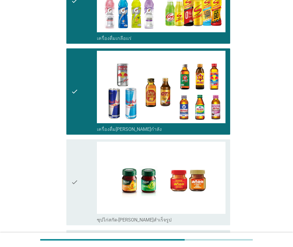
scroll to position [1391, 0]
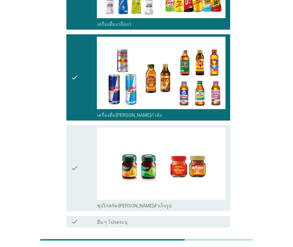
click at [82, 128] on div "check" at bounding box center [84, 168] width 26 height 81
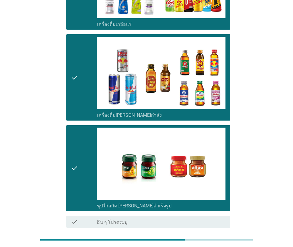
click at [219, 245] on div "ต่อไป" at bounding box center [214, 248] width 16 height 7
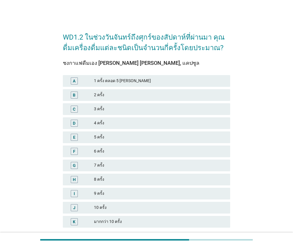
click at [101, 140] on div "E 5 ครั้ง" at bounding box center [146, 137] width 167 height 12
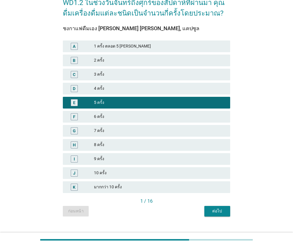
scroll to position [44, 0]
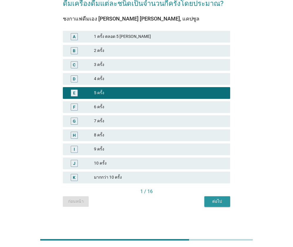
click at [218, 204] on div "ต่อไป" at bounding box center [217, 201] width 16 height 6
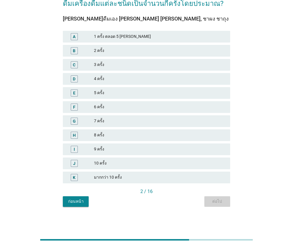
scroll to position [0, 0]
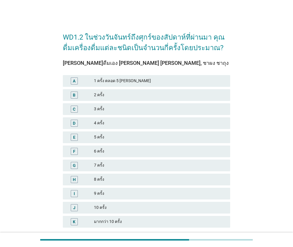
click at [107, 123] on div "4 ครั้ง" at bounding box center [159, 123] width 131 height 7
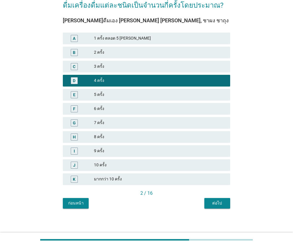
scroll to position [44, 0]
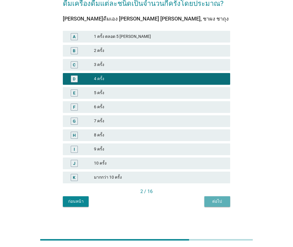
click at [215, 202] on div "ต่อไป" at bounding box center [217, 201] width 16 height 6
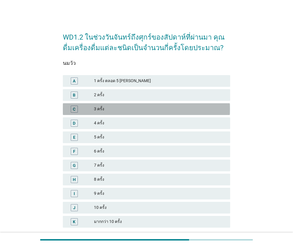
click at [90, 111] on div "C" at bounding box center [80, 109] width 26 height 7
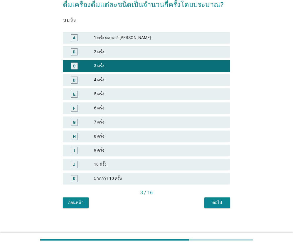
scroll to position [44, 0]
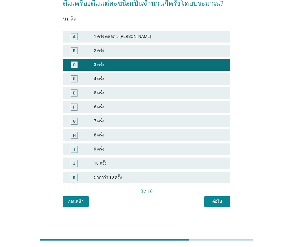
click at [211, 202] on div "ต่อไป" at bounding box center [217, 201] width 16 height 6
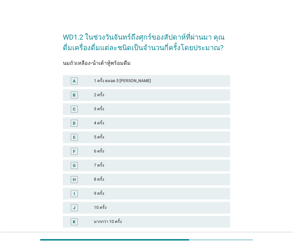
click at [102, 96] on div "2 ครั้ง" at bounding box center [159, 94] width 131 height 7
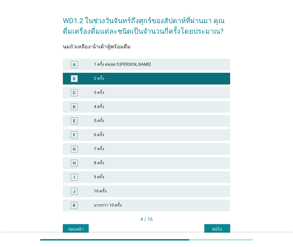
scroll to position [44, 0]
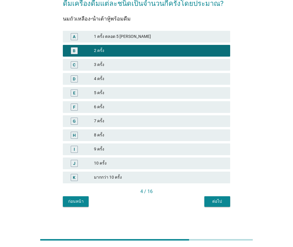
click at [218, 204] on div "ต่อไป" at bounding box center [217, 201] width 16 height 6
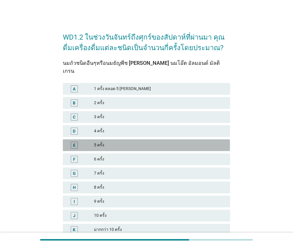
click at [148, 142] on div "5 ครั้ง" at bounding box center [159, 145] width 131 height 7
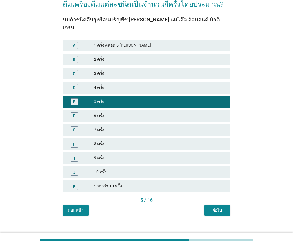
scroll to position [44, 0]
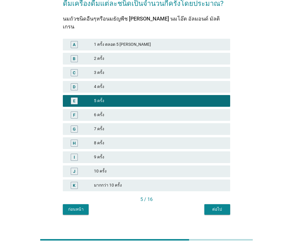
click at [224, 206] on div "ต่อไป" at bounding box center [217, 209] width 16 height 6
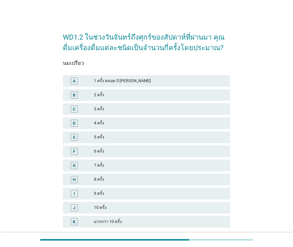
click at [135, 109] on div "3 ครั้ง" at bounding box center [159, 109] width 131 height 7
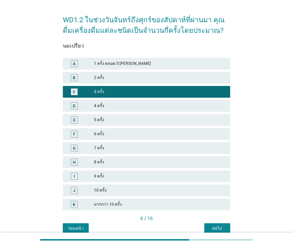
scroll to position [44, 0]
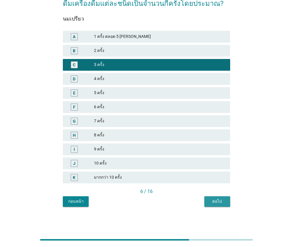
click at [211, 201] on div "ต่อไป" at bounding box center [217, 201] width 16 height 6
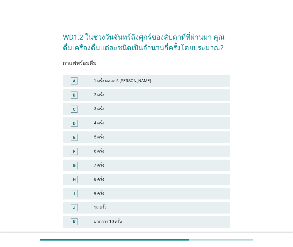
click at [121, 114] on div "C 3 ครั้ง" at bounding box center [146, 109] width 167 height 12
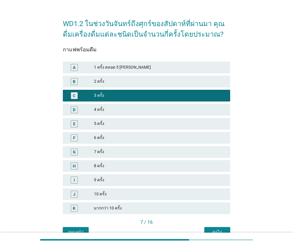
scroll to position [44, 0]
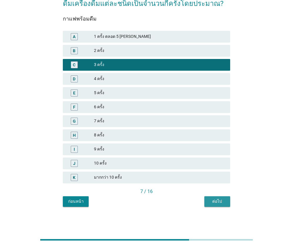
click at [212, 201] on div "ต่อไป" at bounding box center [217, 201] width 16 height 6
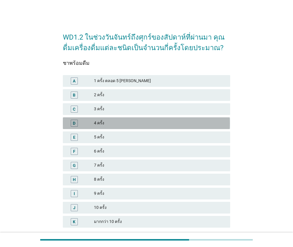
click at [117, 123] on div "4 ครั้ง" at bounding box center [159, 123] width 131 height 7
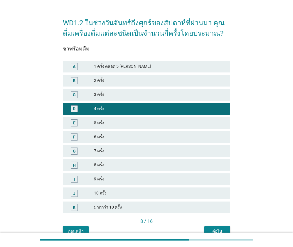
scroll to position [44, 0]
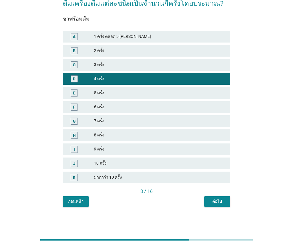
click at [209, 199] on div "ต่อไป" at bounding box center [217, 201] width 16 height 6
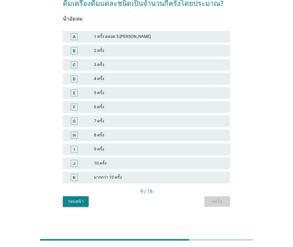
scroll to position [0, 0]
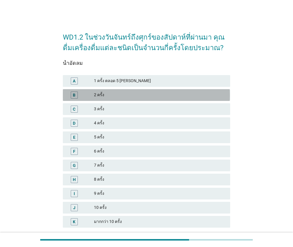
click at [99, 94] on div "2 ครั้ง" at bounding box center [159, 94] width 131 height 7
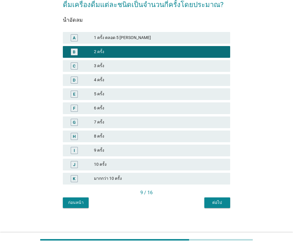
scroll to position [44, 0]
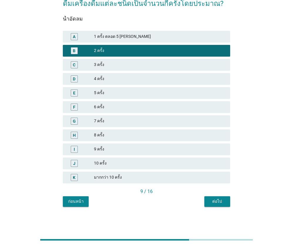
click at [210, 207] on div "WD1.2 ในช่วงวันจันทร์ถึงศุกร์ของสัปดาห์ที่ผ่านมา คุณดื่มเครื่องดื่มแต่ละชนิดเป็…" at bounding box center [146, 94] width 176 height 234
click at [212, 204] on button "ต่อไป" at bounding box center [217, 201] width 26 height 11
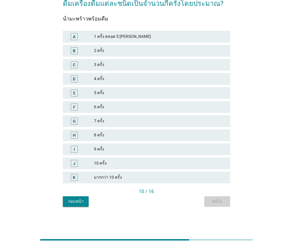
scroll to position [0, 0]
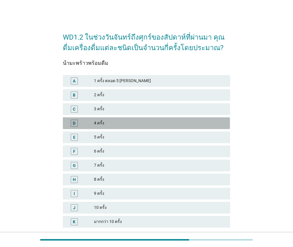
click at [124, 123] on div "4 ครั้ง" at bounding box center [159, 123] width 131 height 7
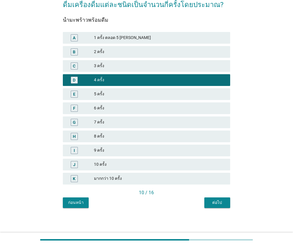
scroll to position [44, 0]
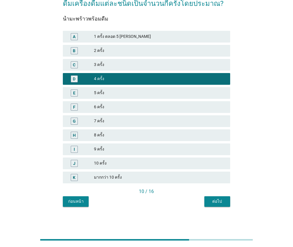
click at [226, 202] on button "ต่อไป" at bounding box center [217, 201] width 26 height 11
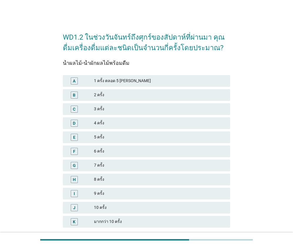
click at [130, 102] on div "C 3 ครั้ง" at bounding box center [146, 109] width 169 height 14
click at [140, 117] on div "A 1 ครั้ง ตลอด 5 วันจันทร์ถึงศุกร์ B 2 ครั้ง C 3 ครั้ง D 4 ครั้ง E 5 ครั้ง F 6 …" at bounding box center [146, 151] width 169 height 155
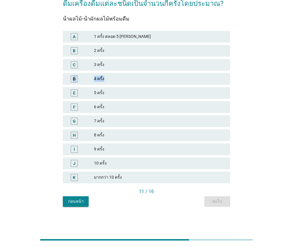
click at [116, 77] on div "4 ครั้ง" at bounding box center [159, 78] width 131 height 7
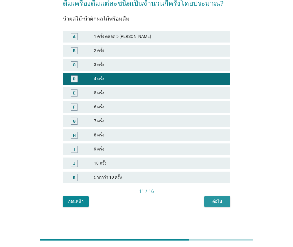
click at [217, 200] on div "ต่อไป" at bounding box center [217, 201] width 16 height 6
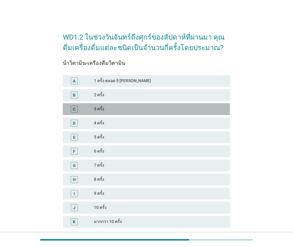
click at [140, 113] on div "C 3 ครั้ง" at bounding box center [146, 109] width 167 height 12
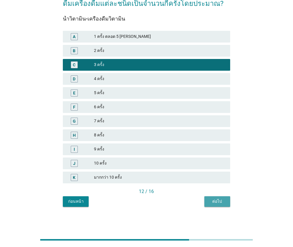
click at [217, 204] on div "ต่อไป" at bounding box center [217, 201] width 16 height 6
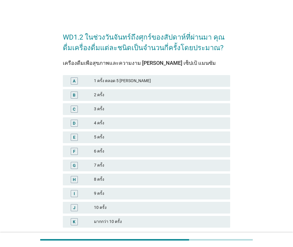
click at [121, 106] on div "3 ครั้ง" at bounding box center [159, 109] width 131 height 7
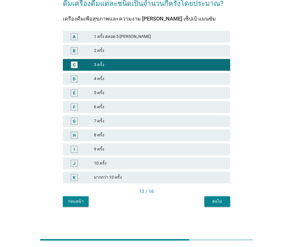
click at [213, 198] on button "ต่อไป" at bounding box center [217, 201] width 26 height 11
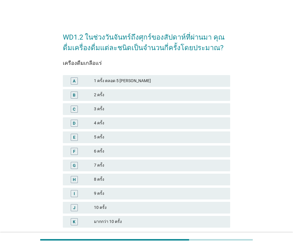
click at [110, 123] on div "4 ครั้ง" at bounding box center [159, 123] width 131 height 7
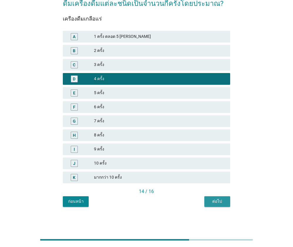
click at [214, 203] on div "ต่อไป" at bounding box center [217, 201] width 16 height 6
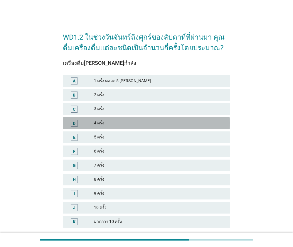
click at [124, 128] on div "D 4 ครั้ง" at bounding box center [146, 123] width 167 height 12
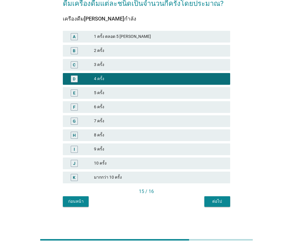
click at [210, 202] on div "ต่อไป" at bounding box center [217, 201] width 16 height 6
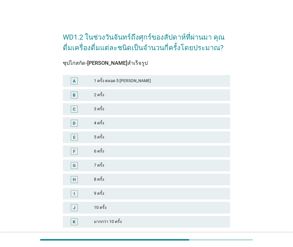
click at [114, 130] on div "E 5 ครั้ง" at bounding box center [146, 137] width 169 height 14
drag, startPoint x: 133, startPoint y: 131, endPoint x: 132, endPoint y: 124, distance: 7.3
click at [133, 131] on div "E 5 ครั้ง" at bounding box center [146, 137] width 169 height 14
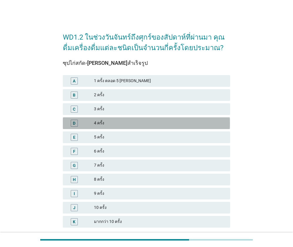
click at [132, 123] on div "4 ครั้ง" at bounding box center [159, 123] width 131 height 7
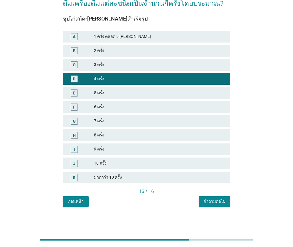
click at [225, 196] on button "คำถามต่อไป" at bounding box center [214, 201] width 31 height 11
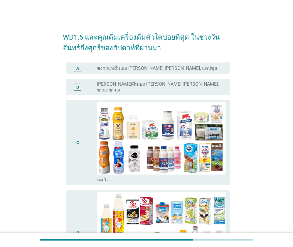
drag, startPoint x: 89, startPoint y: 107, endPoint x: 89, endPoint y: 84, distance: 22.9
click at [88, 107] on div "C" at bounding box center [84, 142] width 26 height 80
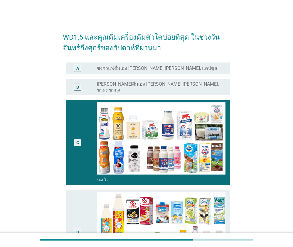
click at [89, 71] on div "A" at bounding box center [84, 68] width 26 height 7
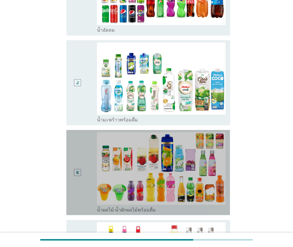
click at [89, 136] on div "K" at bounding box center [84, 172] width 26 height 80
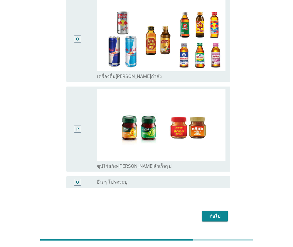
click at [214, 213] on div "ต่อไป" at bounding box center [214, 216] width 16 height 7
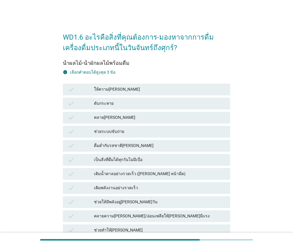
click at [93, 93] on div "check ให้ความ[PERSON_NAME]" at bounding box center [146, 90] width 167 height 12
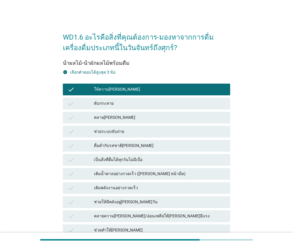
click at [103, 101] on div "ดับกระหาย" at bounding box center [159, 103] width 131 height 7
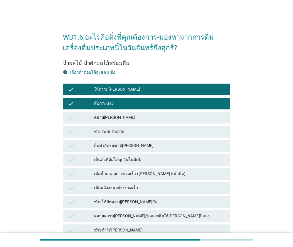
click at [123, 130] on div "ช่วยระบบขับถ่าย" at bounding box center [159, 131] width 131 height 7
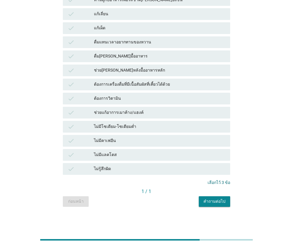
click at [212, 199] on div "คำถามต่อไป" at bounding box center [214, 201] width 22 height 6
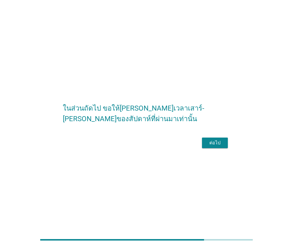
click at [215, 146] on div "ต่อไป" at bounding box center [214, 142] width 16 height 7
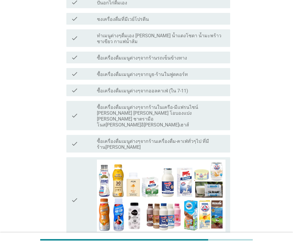
scroll to position [205, 0]
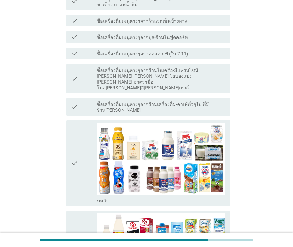
click at [79, 123] on div "check" at bounding box center [84, 163] width 26 height 81
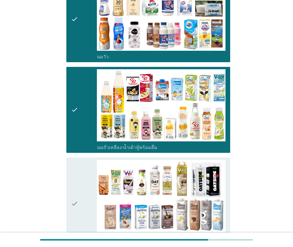
scroll to position [352, 0]
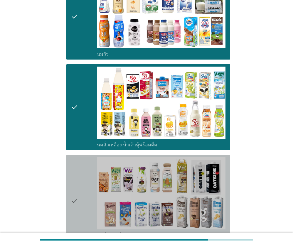
click at [79, 170] on div "check" at bounding box center [84, 200] width 26 height 87
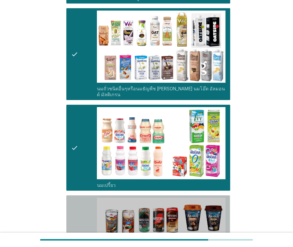
click at [77, 198] on icon "check" at bounding box center [74, 238] width 7 height 81
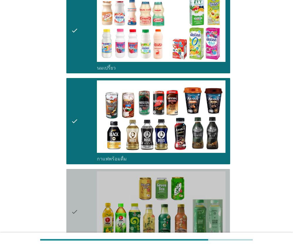
click at [82, 189] on div "check" at bounding box center [84, 211] width 26 height 81
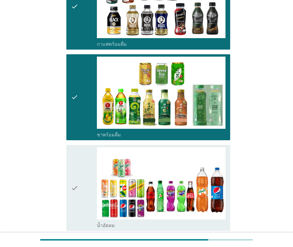
scroll to position [733, 0]
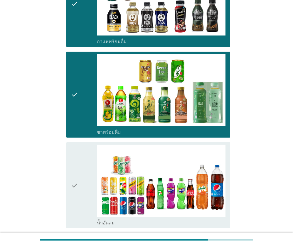
click at [77, 176] on icon "check" at bounding box center [74, 185] width 7 height 81
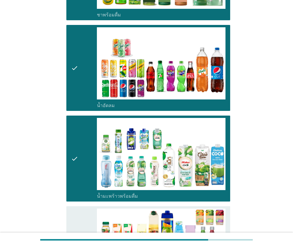
click at [82, 209] on div "check" at bounding box center [84, 249] width 26 height 81
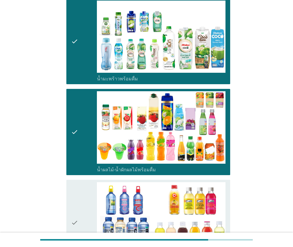
click at [81, 182] on div "check" at bounding box center [84, 222] width 26 height 81
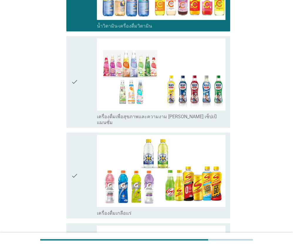
scroll to position [1202, 0]
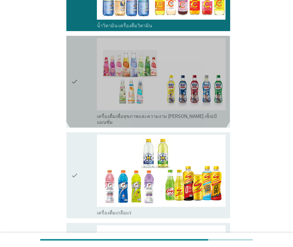
click at [78, 65] on div "check" at bounding box center [84, 81] width 26 height 87
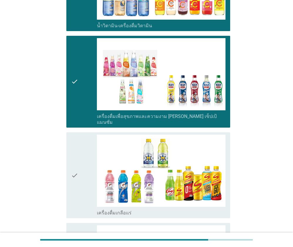
click at [81, 135] on div "check" at bounding box center [84, 175] width 26 height 81
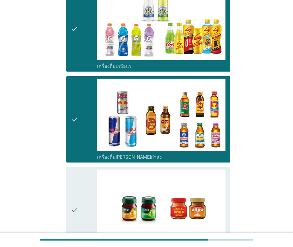
click at [84, 175] on div "check" at bounding box center [84, 210] width 26 height 81
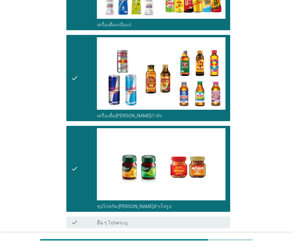
scroll to position [1391, 0]
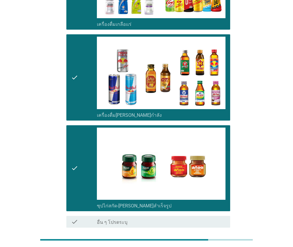
click at [220, 245] on div "ต่อไป" at bounding box center [214, 248] width 16 height 7
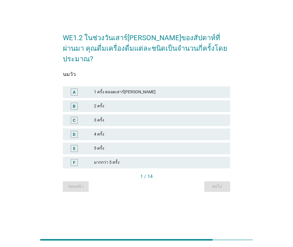
scroll to position [0, 0]
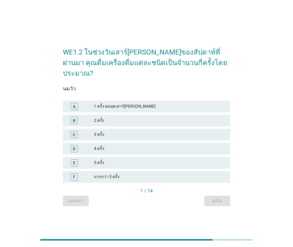
click at [104, 119] on div "B 2 ครั้ง" at bounding box center [146, 121] width 167 height 12
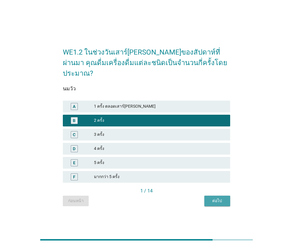
click at [223, 198] on div "ต่อไป" at bounding box center [217, 201] width 16 height 6
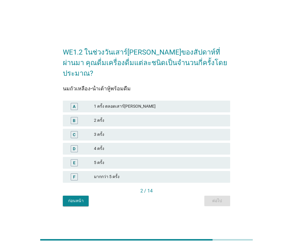
click at [85, 117] on div "B" at bounding box center [80, 120] width 26 height 7
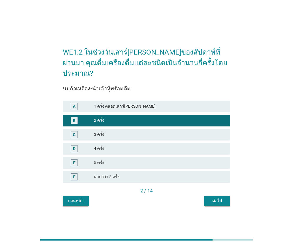
click at [220, 198] on div "ต่อไป" at bounding box center [217, 201] width 16 height 6
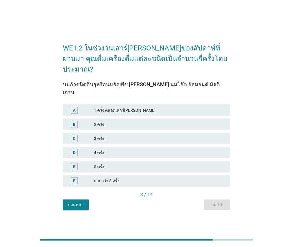
click at [119, 121] on div "2 ครั้ง" at bounding box center [159, 124] width 131 height 7
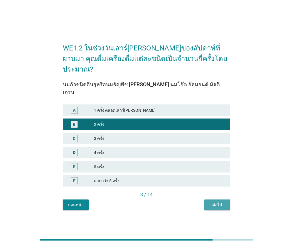
click at [220, 202] on div "ต่อไป" at bounding box center [217, 205] width 16 height 6
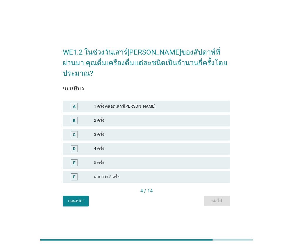
click at [144, 117] on div "2 ครั้ง" at bounding box center [159, 120] width 131 height 7
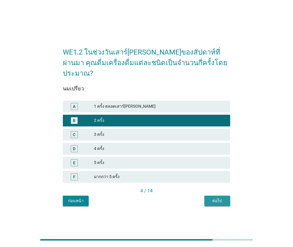
click at [216, 198] on div "ต่อไป" at bounding box center [217, 201] width 16 height 6
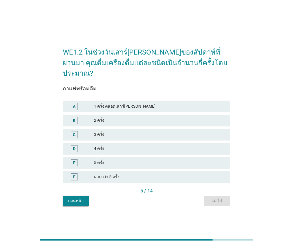
click at [153, 118] on div "2 ครั้ง" at bounding box center [159, 120] width 131 height 7
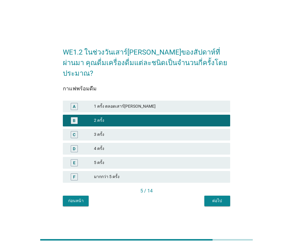
click at [222, 198] on div "ต่อไป" at bounding box center [217, 201] width 16 height 6
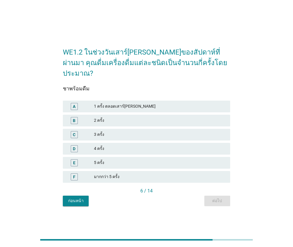
click at [173, 117] on div "2 ครั้ง" at bounding box center [159, 120] width 131 height 7
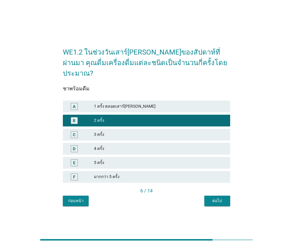
click at [226, 196] on button "ต่อไป" at bounding box center [217, 201] width 26 height 11
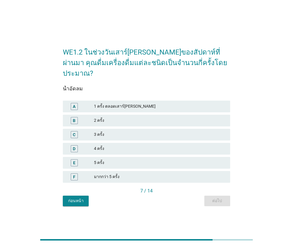
click at [188, 118] on div "2 ครั้ง" at bounding box center [159, 120] width 131 height 7
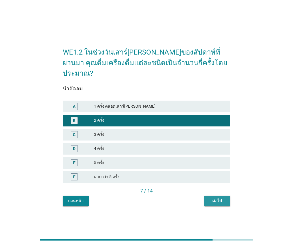
drag, startPoint x: 220, startPoint y: 196, endPoint x: 217, endPoint y: 186, distance: 11.0
click at [219, 198] on div "ต่อไป" at bounding box center [217, 201] width 16 height 6
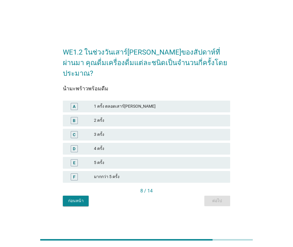
click at [177, 117] on div "2 ครั้ง" at bounding box center [159, 120] width 131 height 7
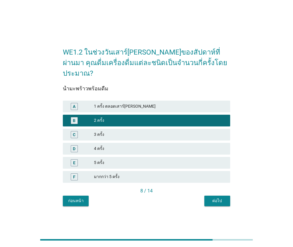
click at [229, 201] on div "WE1.2 ในช่วงวันเสาร์[PERSON_NAME]ของสัปดาห์ที่ผ่านมา คุณดื่มเครื่องดื่มแต่ละชนิ…" at bounding box center [146, 123] width 176 height 174
drag, startPoint x: 227, startPoint y: 201, endPoint x: 224, endPoint y: 197, distance: 5.4
click at [227, 201] on div "WE1.2 ในช่วงวันเสาร์[PERSON_NAME]ของสัปดาห์ที่ผ่านมา คุณดื่มเครื่องดื่มแต่ละชนิ…" at bounding box center [146, 123] width 176 height 174
click at [216, 198] on div "ต่อไป" at bounding box center [217, 201] width 16 height 6
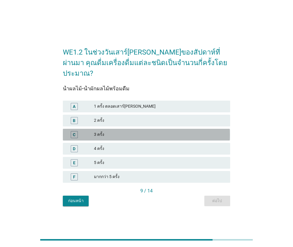
click at [147, 131] on div "3 ครั้ง" at bounding box center [159, 134] width 131 height 7
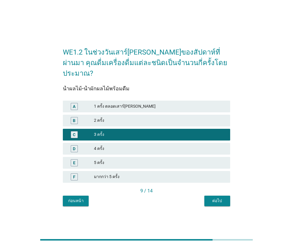
click at [218, 198] on div "ต่อไป" at bounding box center [217, 201] width 16 height 6
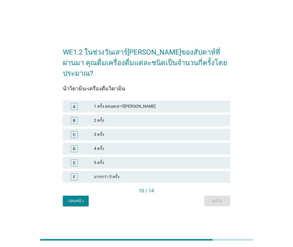
click at [144, 133] on div "C 3 ครั้ง" at bounding box center [146, 135] width 167 height 12
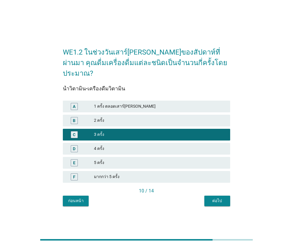
click at [214, 199] on button "ต่อไป" at bounding box center [217, 201] width 26 height 11
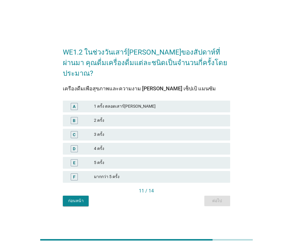
click at [145, 118] on div "2 ครั้ง" at bounding box center [159, 120] width 131 height 7
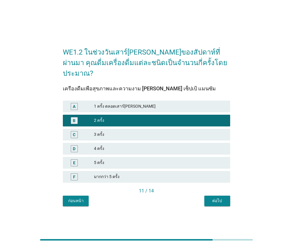
click at [217, 196] on button "ต่อไป" at bounding box center [217, 201] width 26 height 11
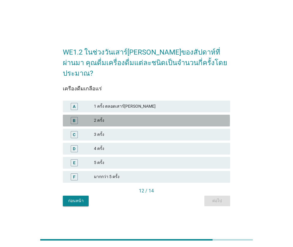
click at [167, 117] on div "2 ครั้ง" at bounding box center [159, 120] width 131 height 7
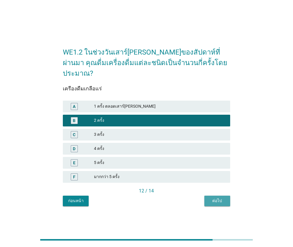
click at [226, 196] on button "ต่อไป" at bounding box center [217, 201] width 26 height 11
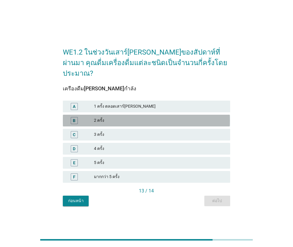
click at [145, 117] on div "2 ครั้ง" at bounding box center [159, 120] width 131 height 7
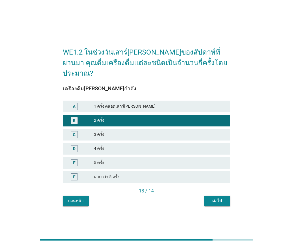
click at [216, 198] on div "ต่อไป" at bounding box center [217, 201] width 16 height 6
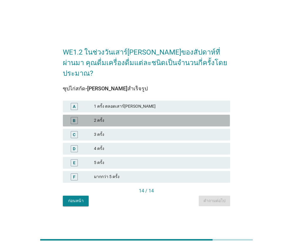
click at [165, 117] on div "2 ครั้ง" at bounding box center [159, 120] width 131 height 7
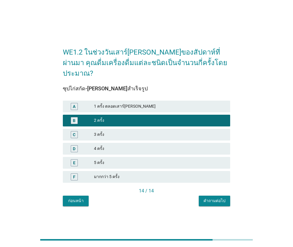
click at [218, 198] on div "คำถามต่อไป" at bounding box center [214, 201] width 22 height 6
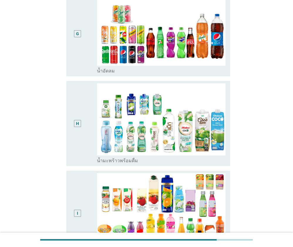
scroll to position [704, 0]
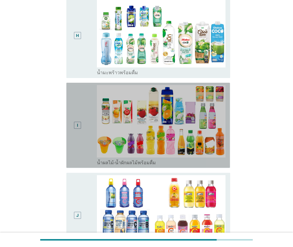
click at [89, 126] on div "I" at bounding box center [84, 125] width 26 height 80
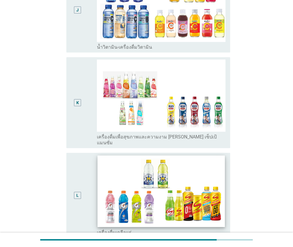
click at [199, 155] on img at bounding box center [160, 191] width 127 height 72
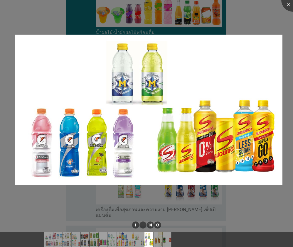
scroll to position [821, 0]
click at [235, 211] on div at bounding box center [146, 123] width 293 height 247
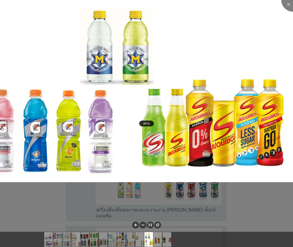
click at [255, 213] on div at bounding box center [146, 123] width 293 height 247
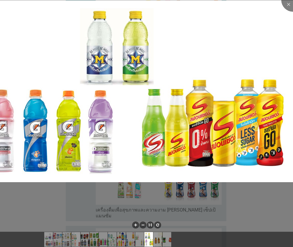
click at [255, 214] on div at bounding box center [146, 123] width 293 height 247
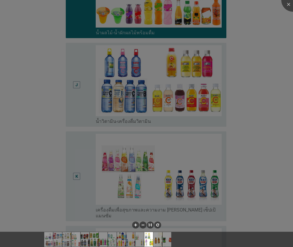
click at [255, 214] on div at bounding box center [146, 123] width 293 height 247
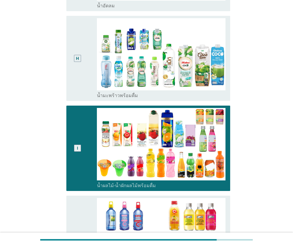
scroll to position [674, 0]
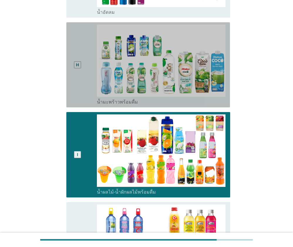
click at [82, 89] on div "H" at bounding box center [77, 65] width 13 height 80
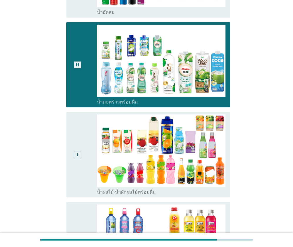
click at [87, 141] on div "I" at bounding box center [84, 154] width 26 height 80
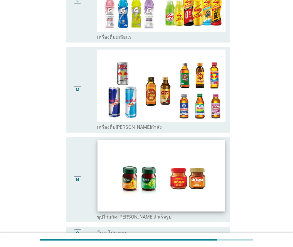
scroll to position [1160, 0]
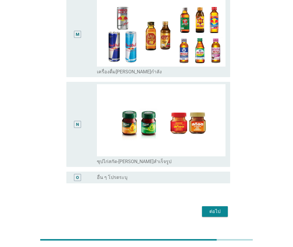
click at [220, 208] on div "ต่อไป" at bounding box center [214, 211] width 16 height 7
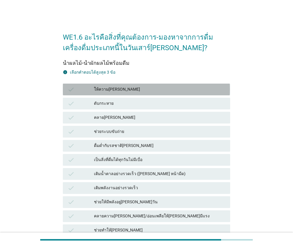
click at [90, 86] on div "check" at bounding box center [80, 89] width 26 height 7
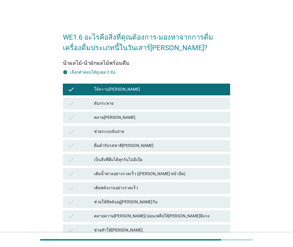
click at [117, 191] on div "เติมพลังงานอย่างรวดเร็ว" at bounding box center [159, 187] width 131 height 7
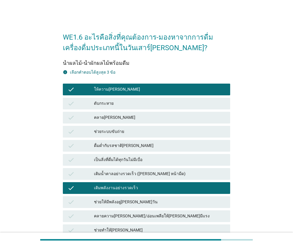
click at [119, 158] on div "เป็นสิ่งที่ดื่มได้ทุกวันไม่มีเบื่อ" at bounding box center [159, 159] width 131 height 7
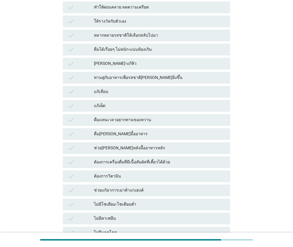
scroll to position [371, 0]
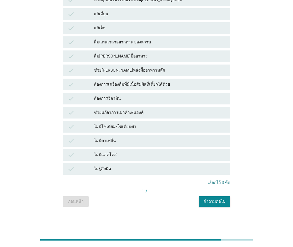
click at [223, 204] on div "คำถามต่อไป" at bounding box center [214, 201] width 22 height 6
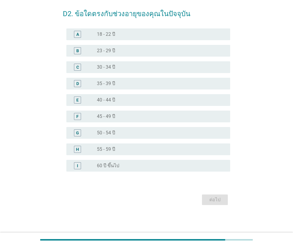
scroll to position [0, 0]
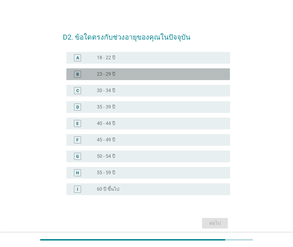
click at [108, 72] on label "23 - 29 ปี" at bounding box center [106, 74] width 18 height 6
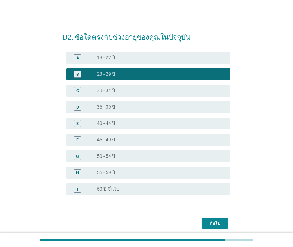
click at [220, 224] on div "ต่อไป" at bounding box center [214, 223] width 16 height 7
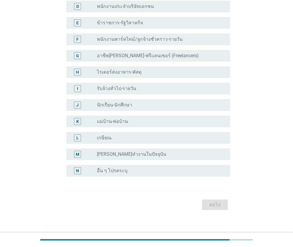
scroll to position [106, 0]
click at [112, 85] on div "radio_button_unchecked รับจ้างทั่วไป-รายวัน" at bounding box center [161, 88] width 128 height 7
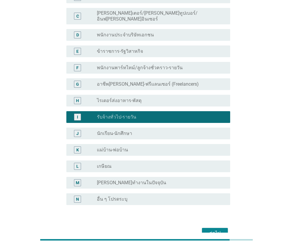
scroll to position [76, 0]
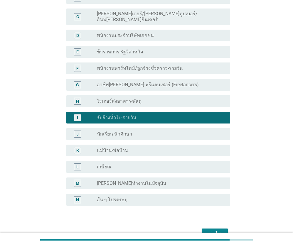
click at [221, 230] on div "ต่อไป" at bounding box center [214, 233] width 16 height 7
